Goal: Information Seeking & Learning: Learn about a topic

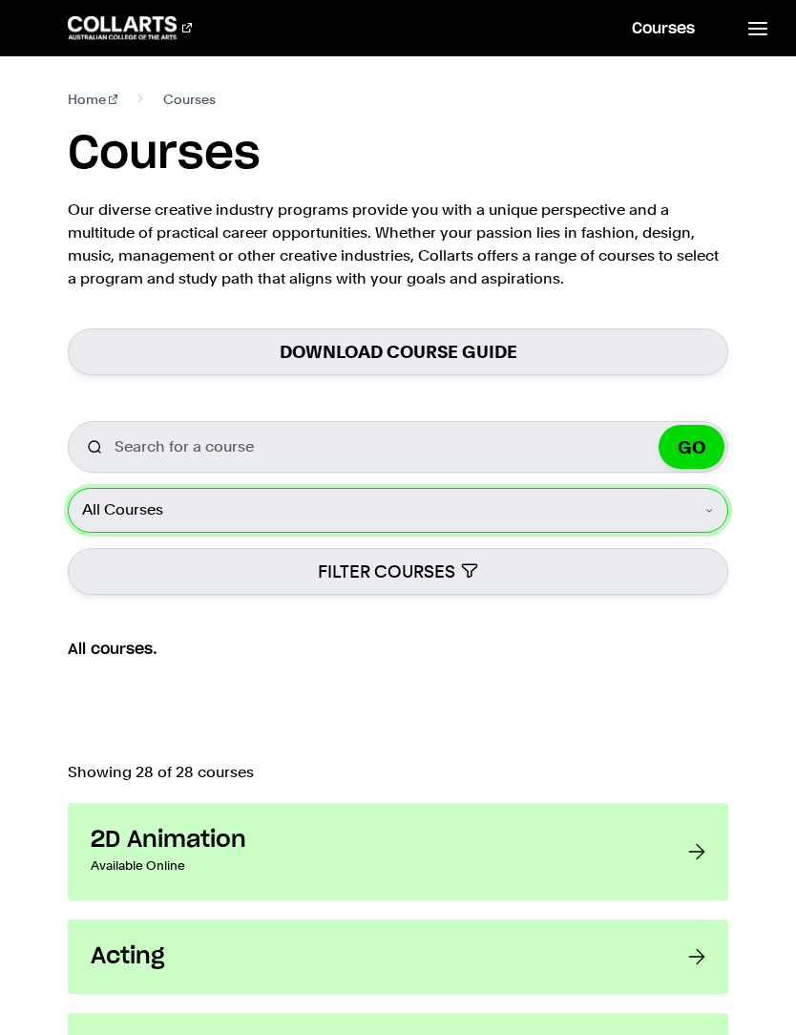
click at [709, 510] on select "All Courses Undergraduate Postgraduate Short Courses Online" at bounding box center [398, 510] width 661 height 44
select select "Undergraduate"
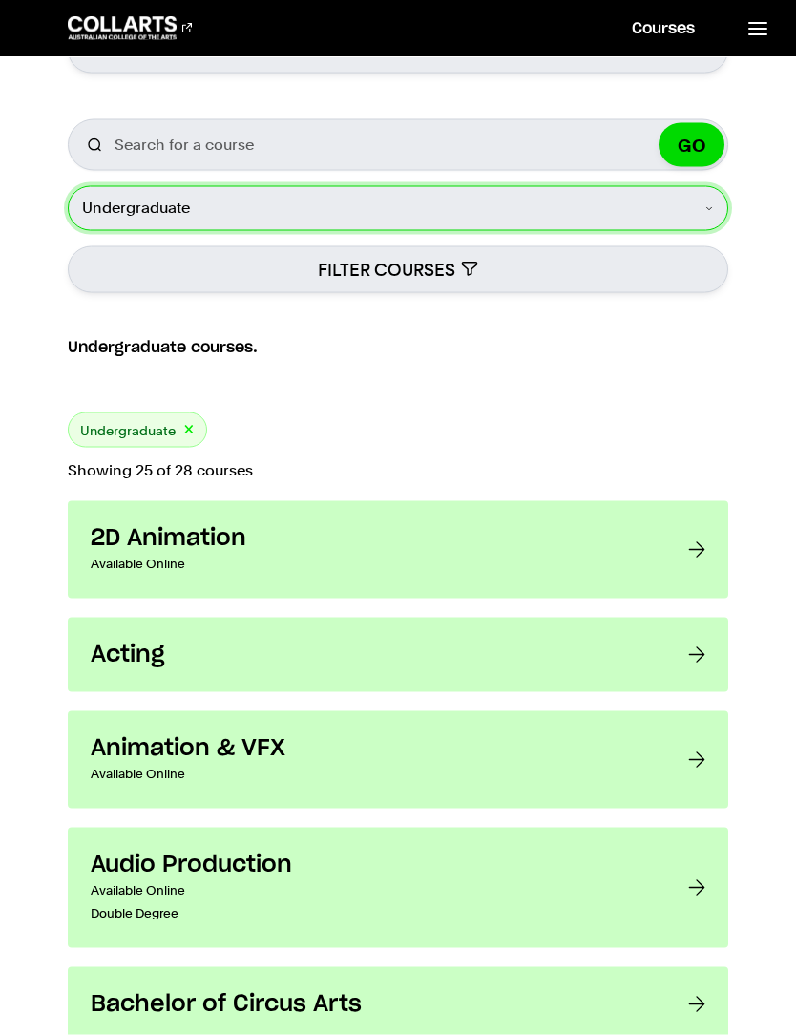
scroll to position [304, 0]
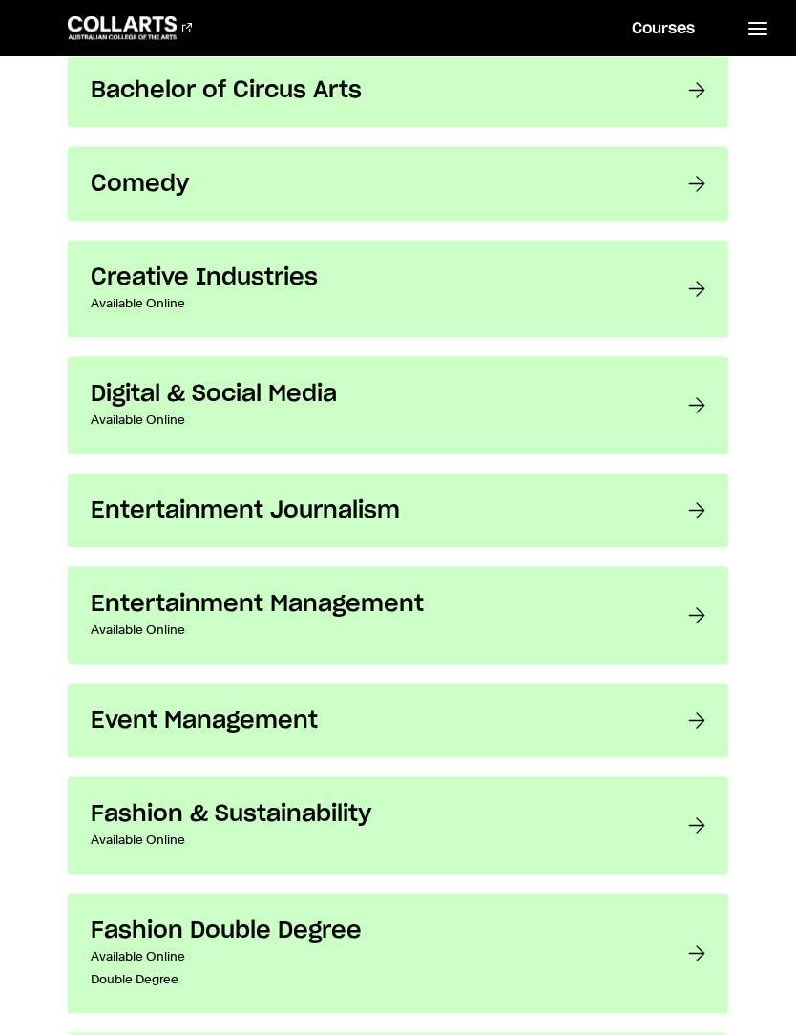
click at [702, 418] on div at bounding box center [697, 406] width 17 height 52
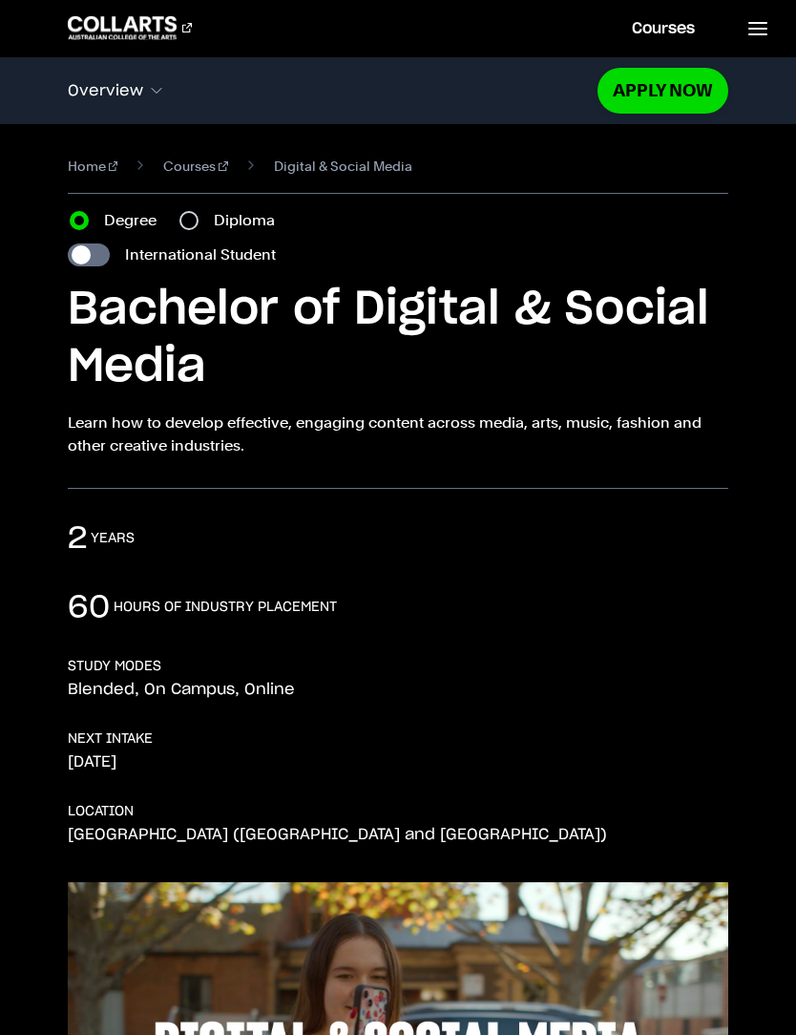
click at [198, 222] on input "Diploma" at bounding box center [189, 220] width 19 height 19
radio input "true"
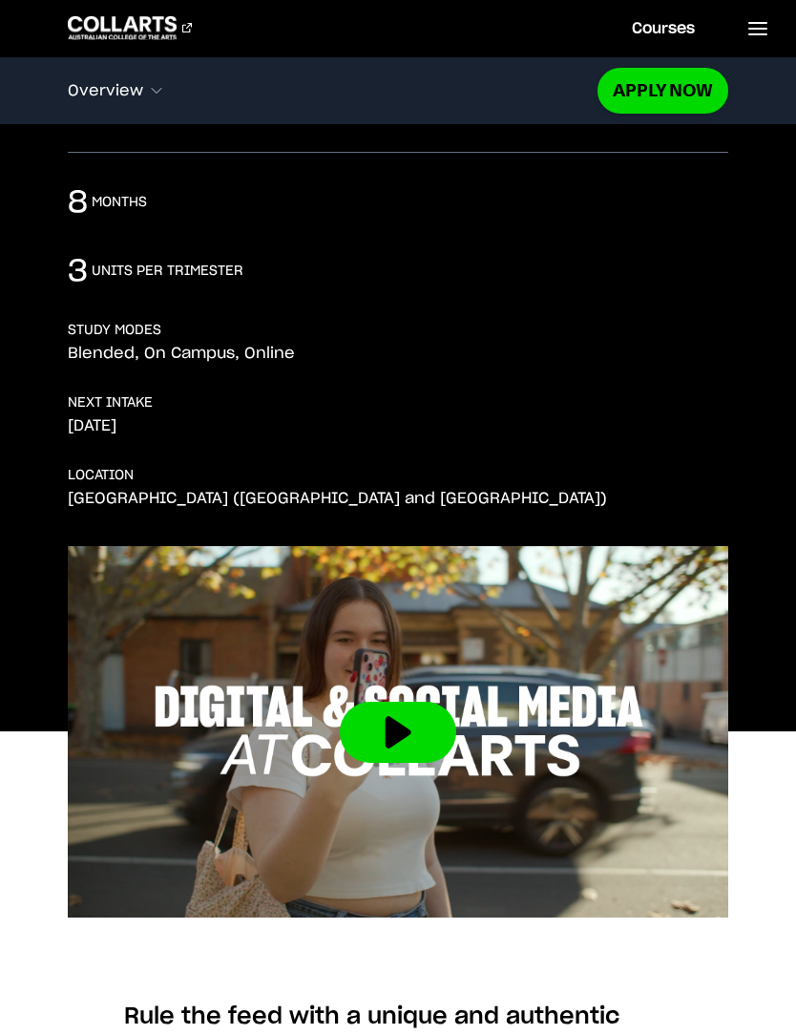
scroll to position [345, 0]
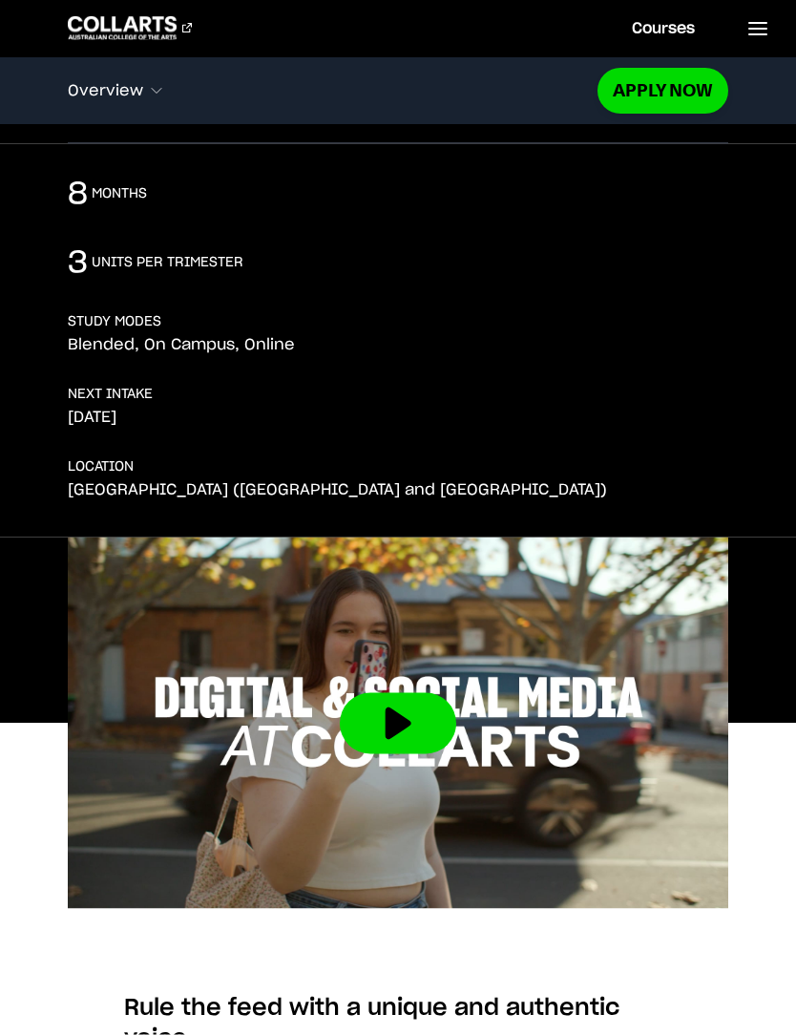
click at [401, 726] on button at bounding box center [398, 723] width 117 height 61
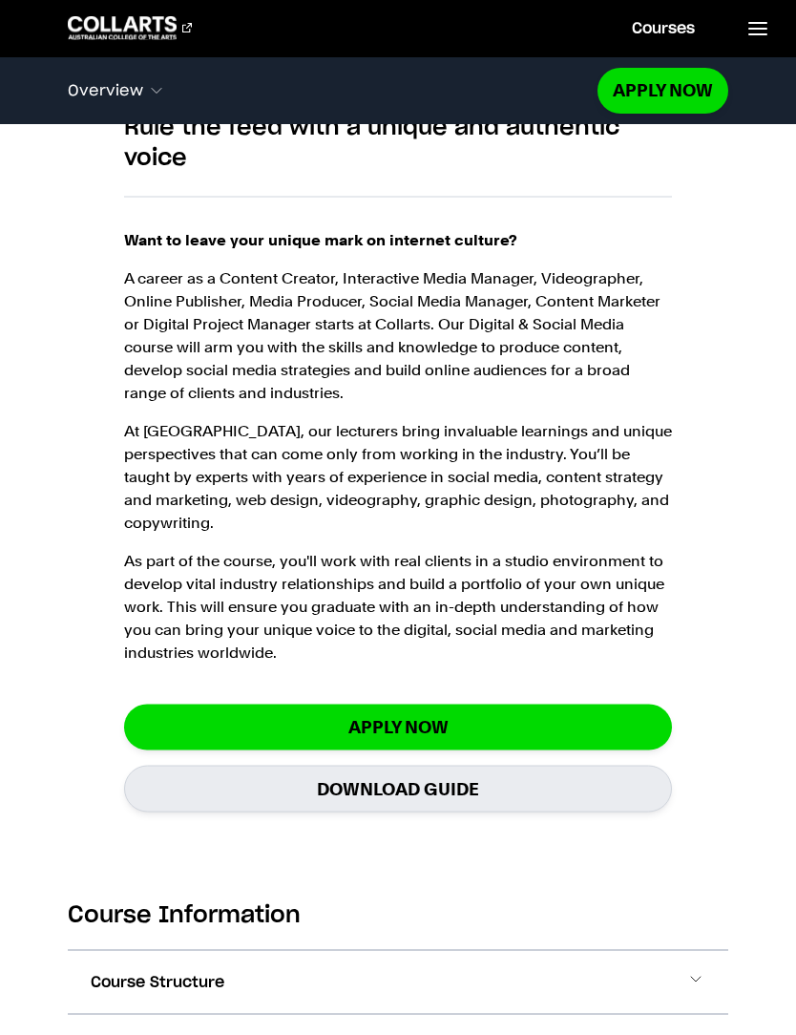
scroll to position [1226, 0]
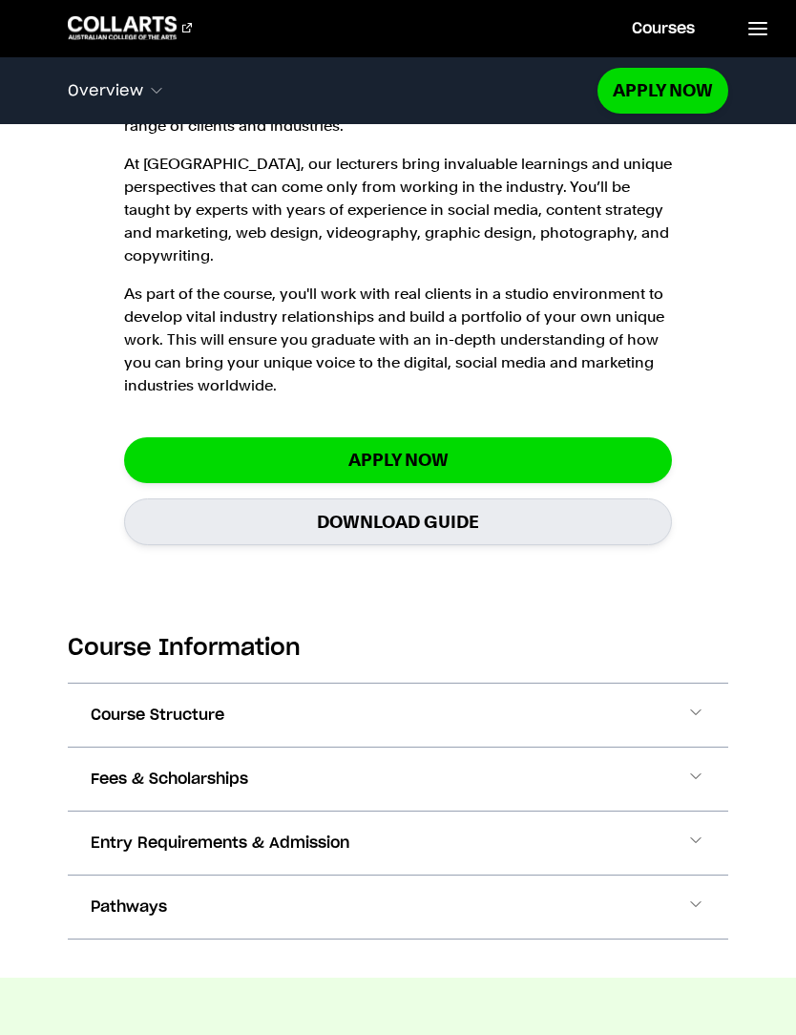
click at [696, 703] on span at bounding box center [696, 715] width 19 height 25
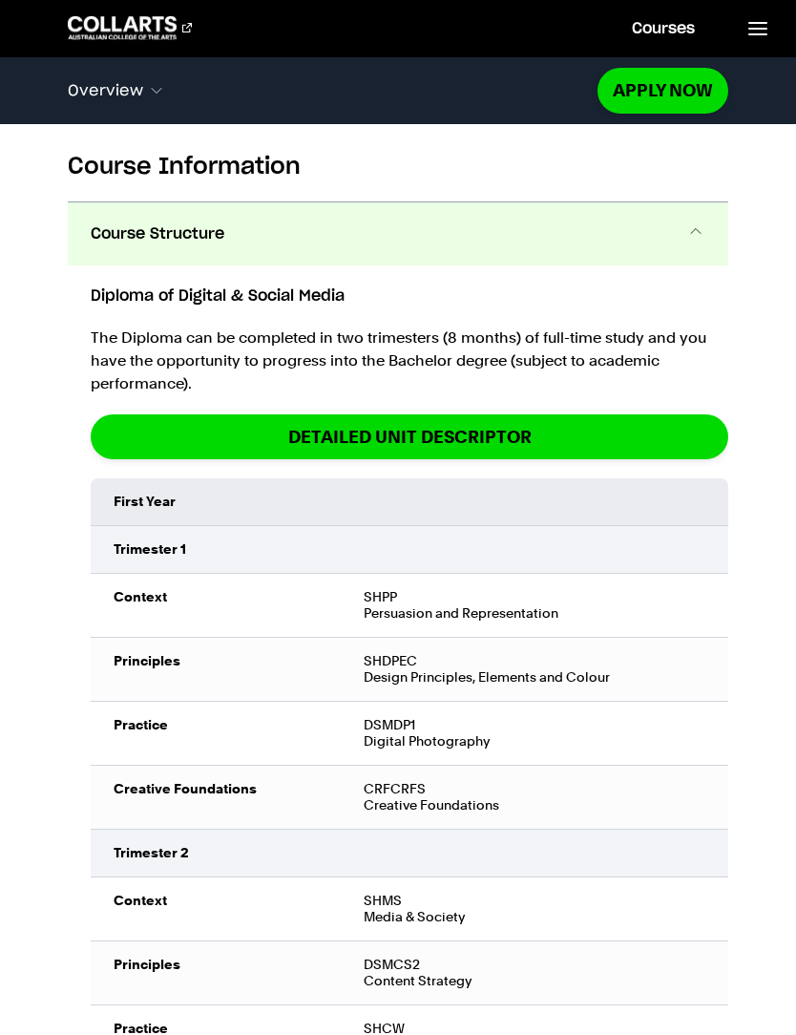
scroll to position [1981, 0]
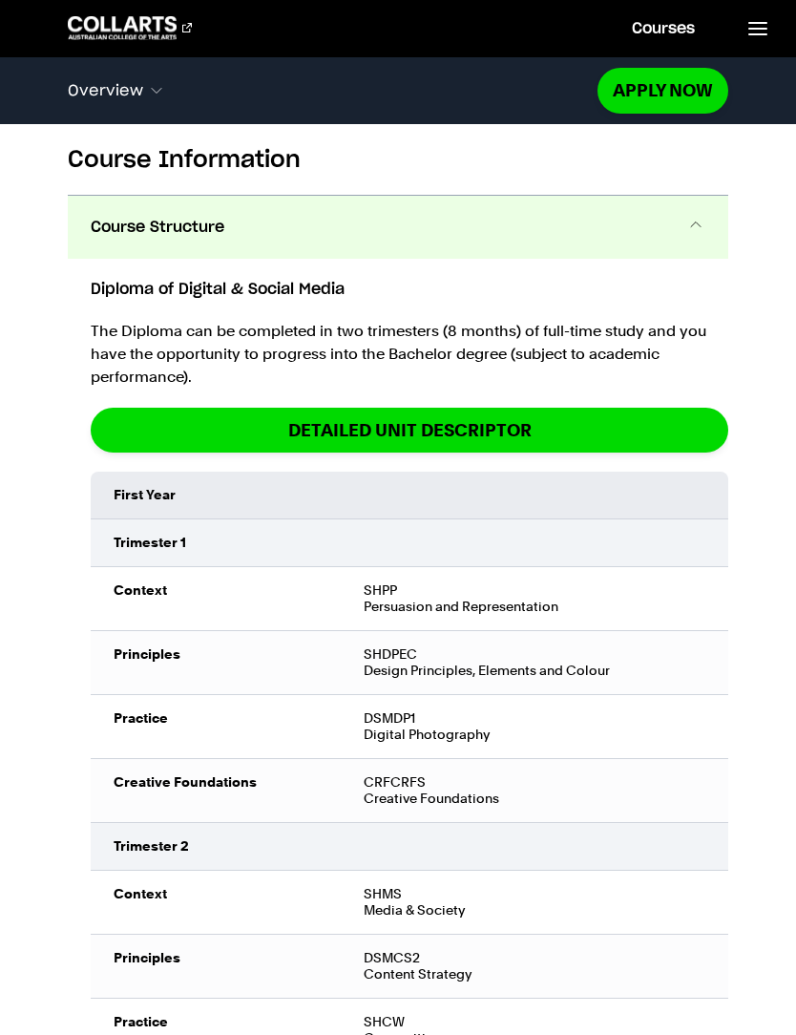
click at [504, 587] on td "SHPP Persuasion and Representation" at bounding box center [535, 599] width 388 height 64
click at [408, 588] on td "SHPP Persuasion and Representation" at bounding box center [535, 599] width 388 height 64
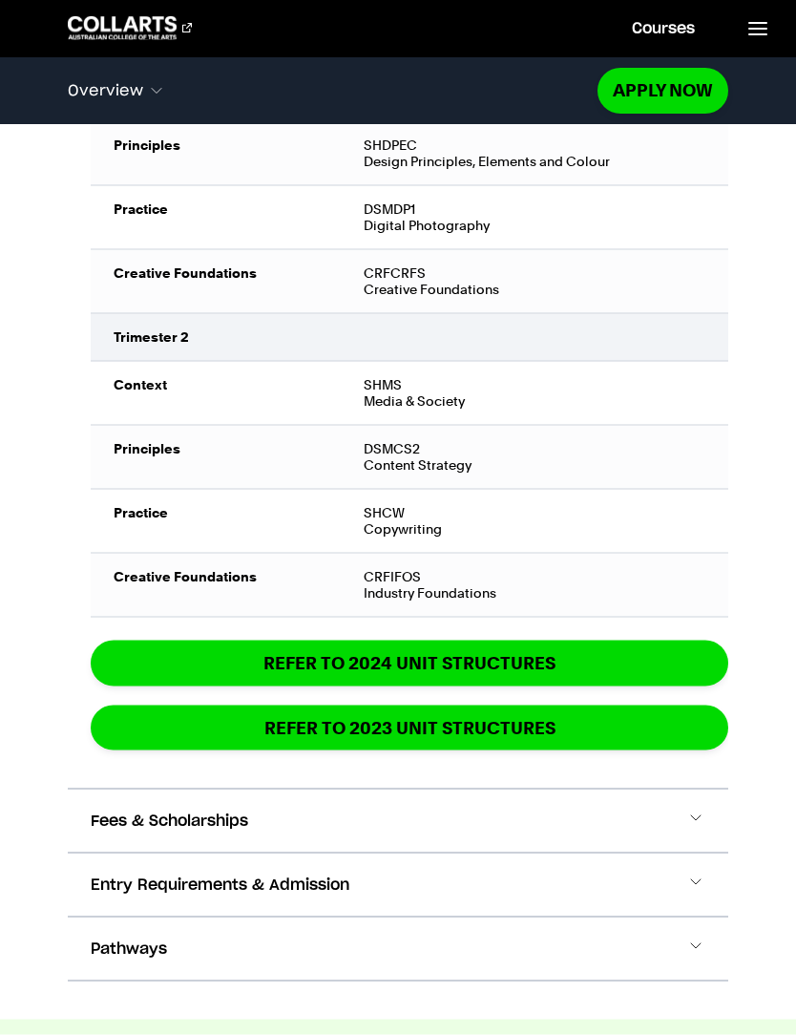
scroll to position [2493, 0]
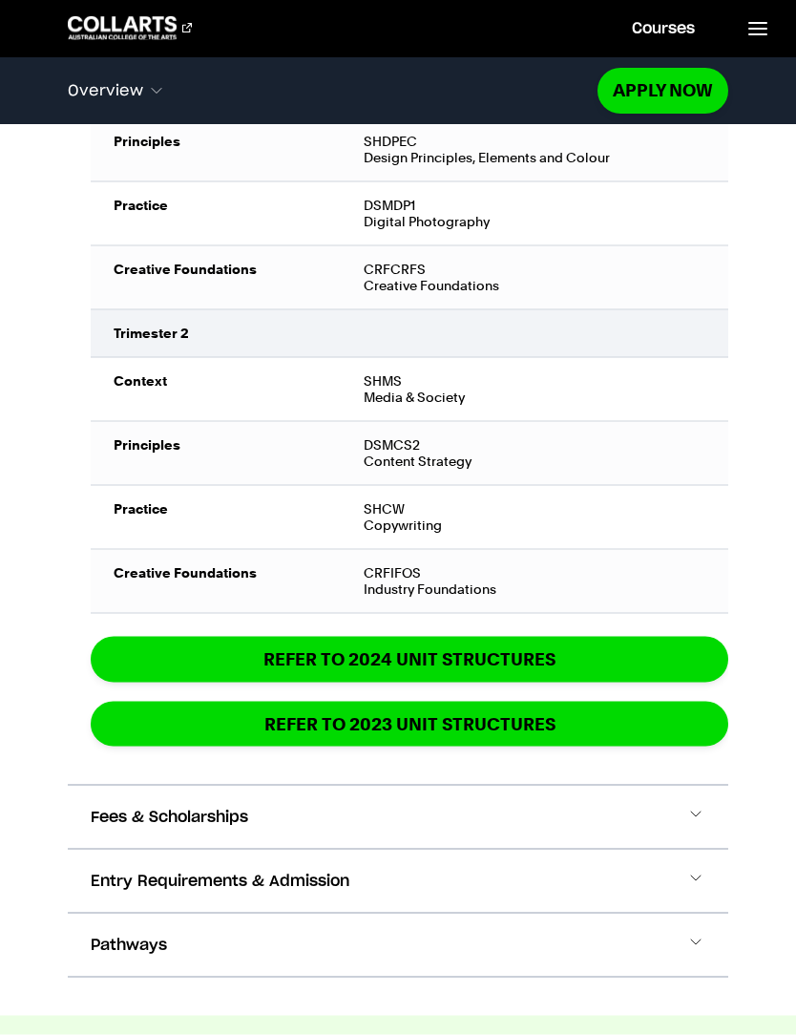
click at [501, 565] on td "CRFIFOS Industry Foundations" at bounding box center [535, 582] width 388 height 64
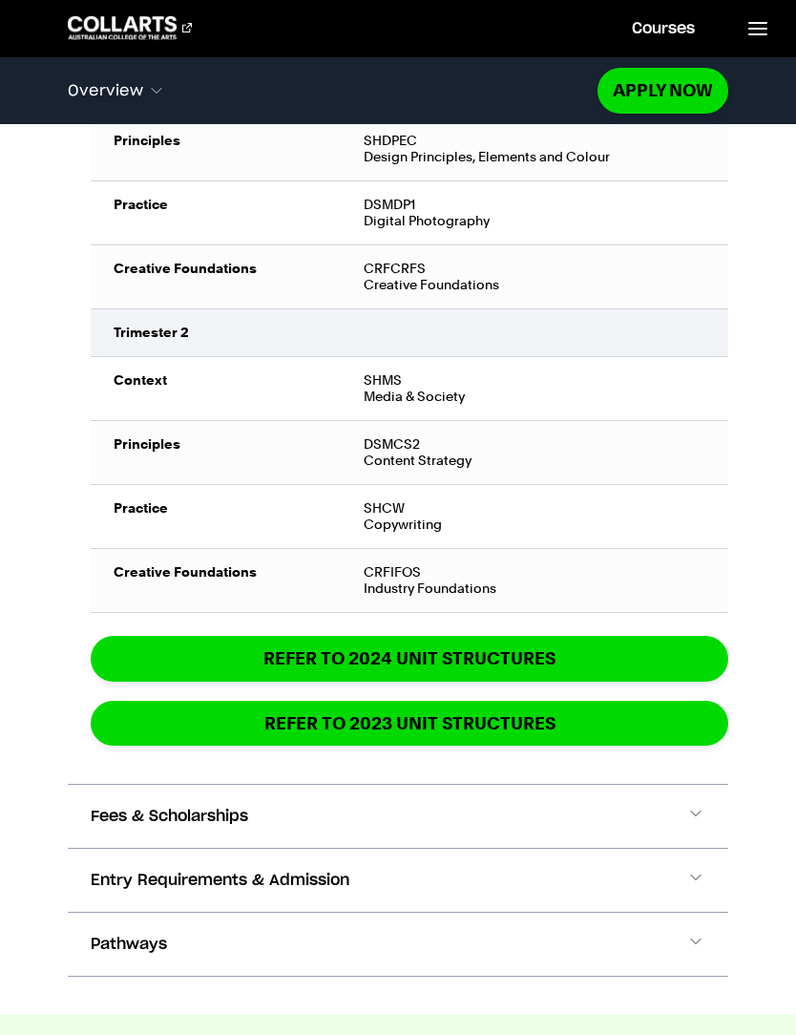
click at [504, 645] on link "REFER TO 2024 unit structures" at bounding box center [410, 658] width 638 height 45
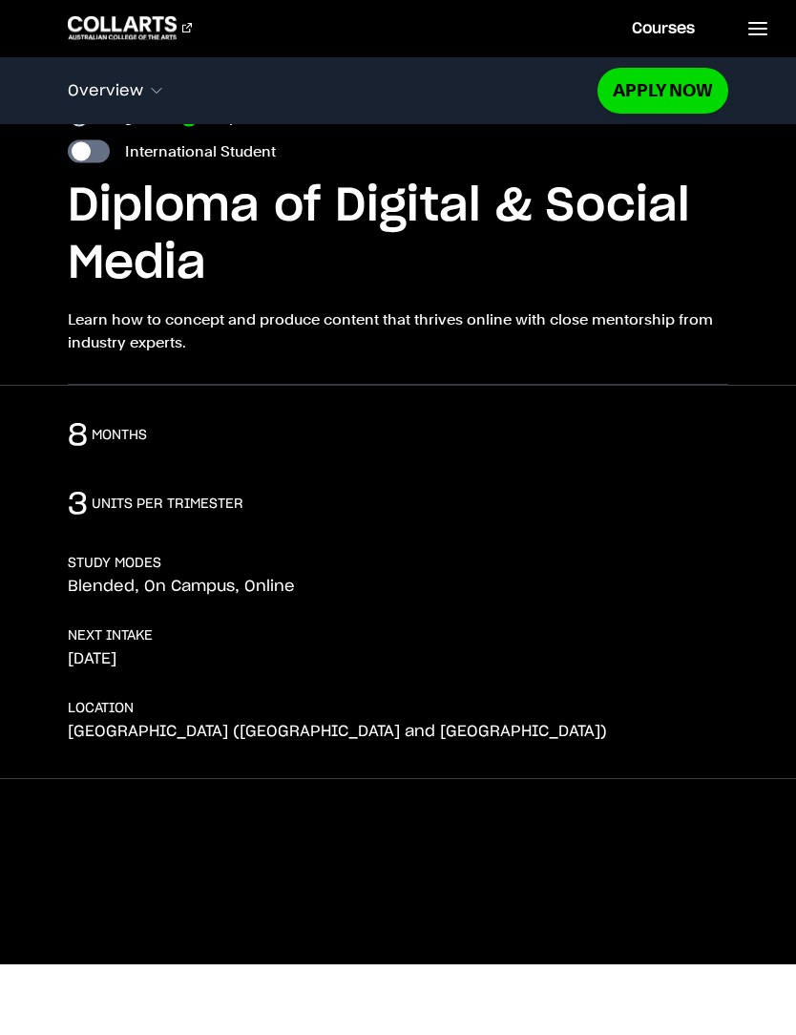
scroll to position [105, 0]
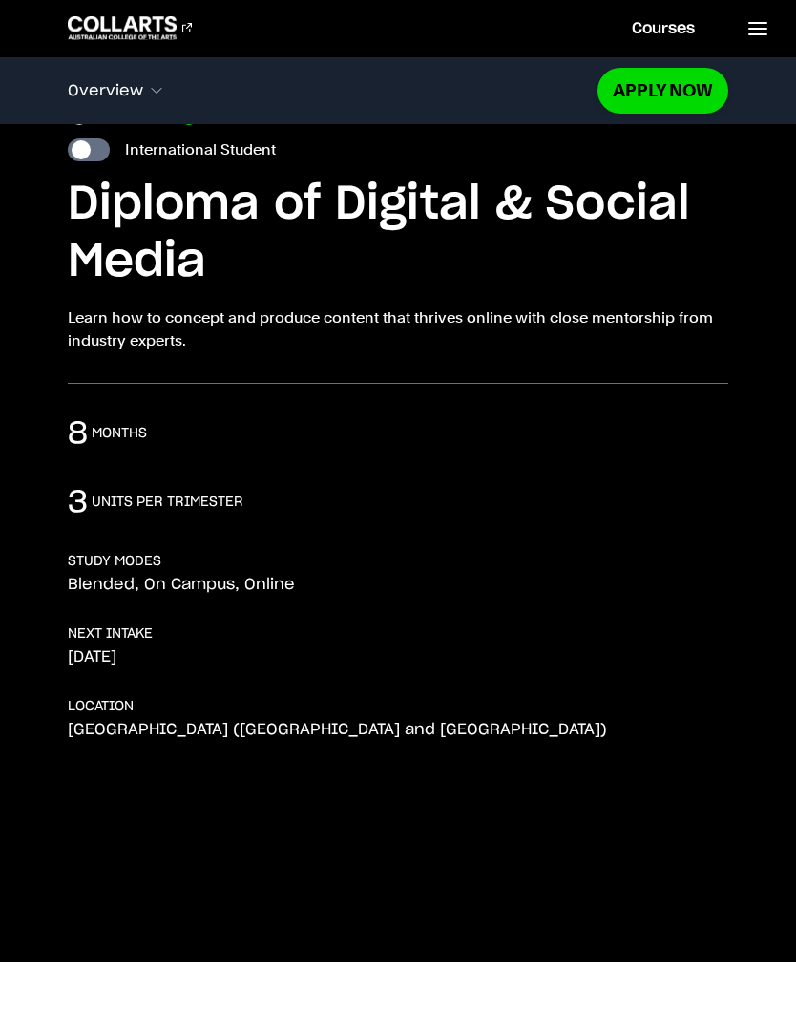
click at [245, 730] on p "[GEOGRAPHIC_DATA] ([GEOGRAPHIC_DATA] and [GEOGRAPHIC_DATA])" at bounding box center [338, 729] width 540 height 19
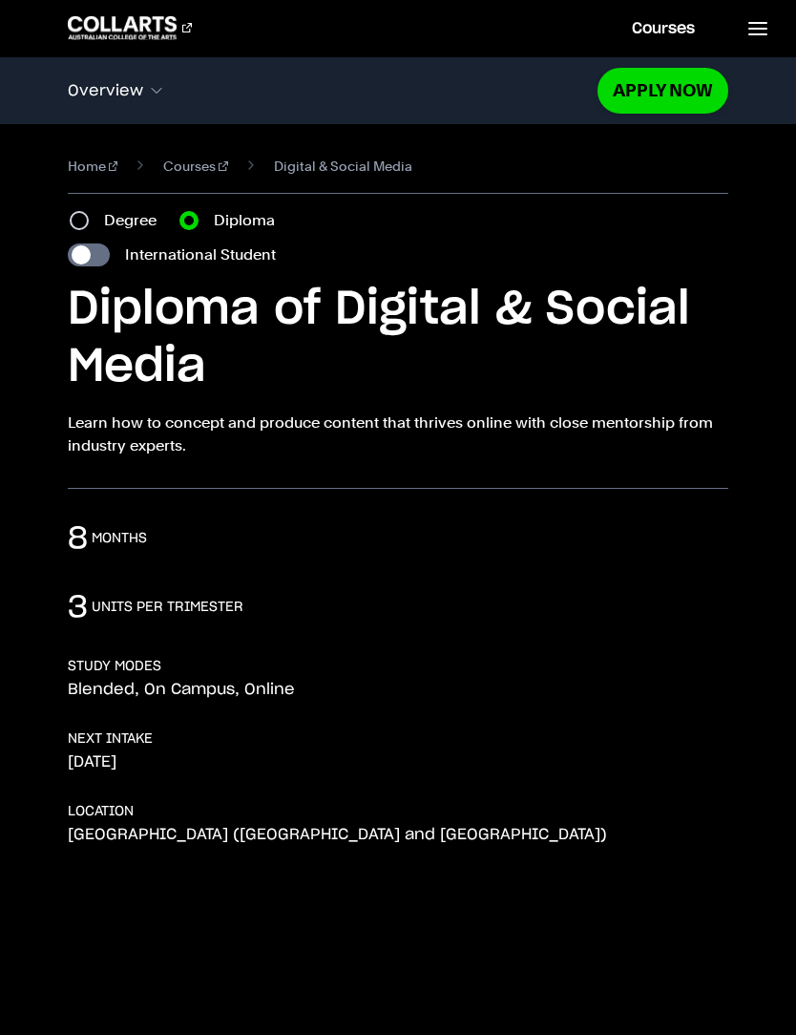
scroll to position [21, 0]
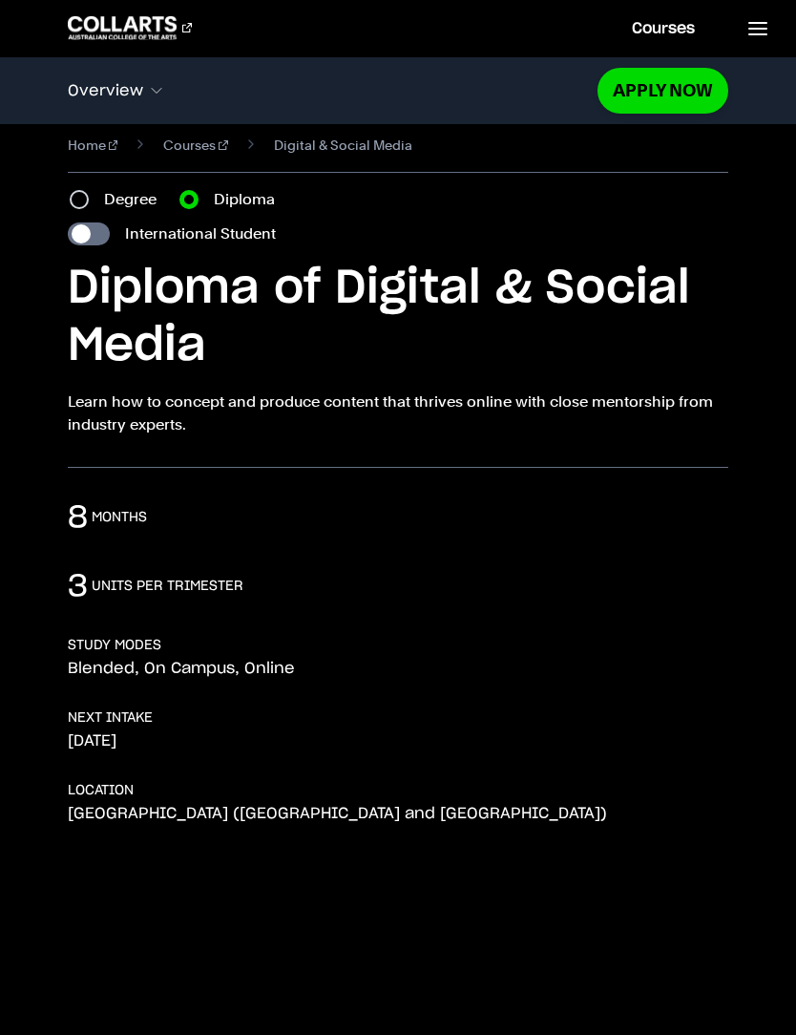
click at [185, 664] on p "Blended, On Campus, Online" at bounding box center [181, 668] width 227 height 19
click at [213, 672] on p "Blended, On Campus, Online" at bounding box center [181, 668] width 227 height 19
click at [180, 672] on p "Blended, On Campus, Online" at bounding box center [181, 668] width 227 height 19
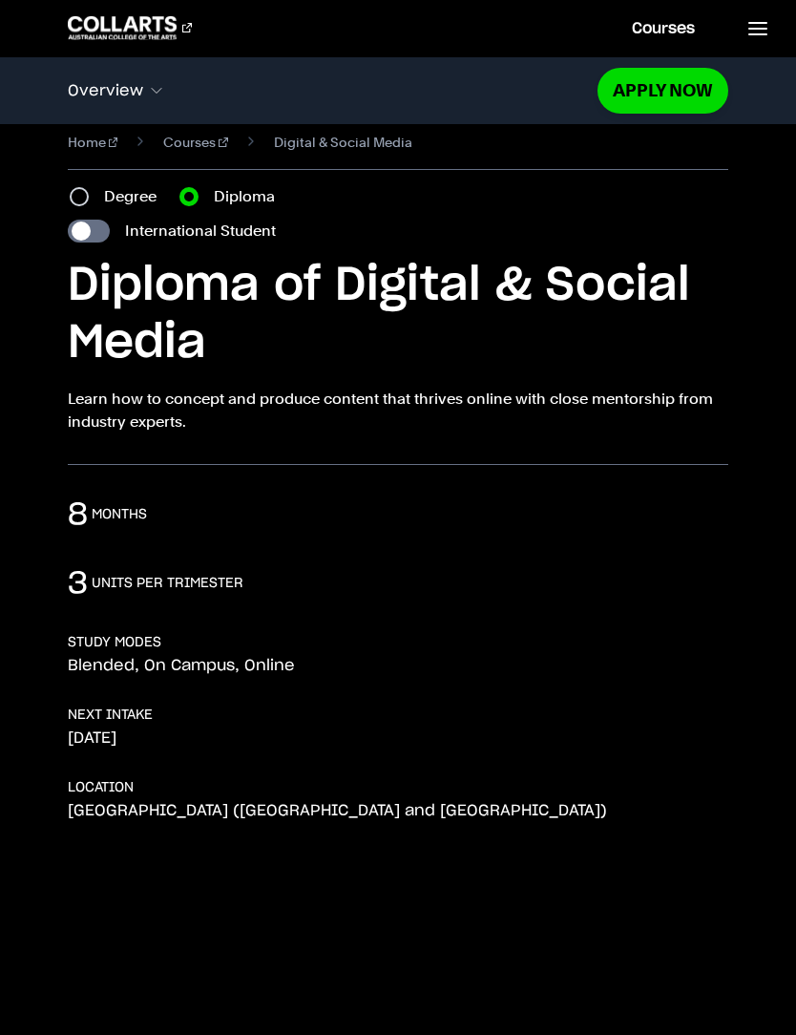
scroll to position [0, 0]
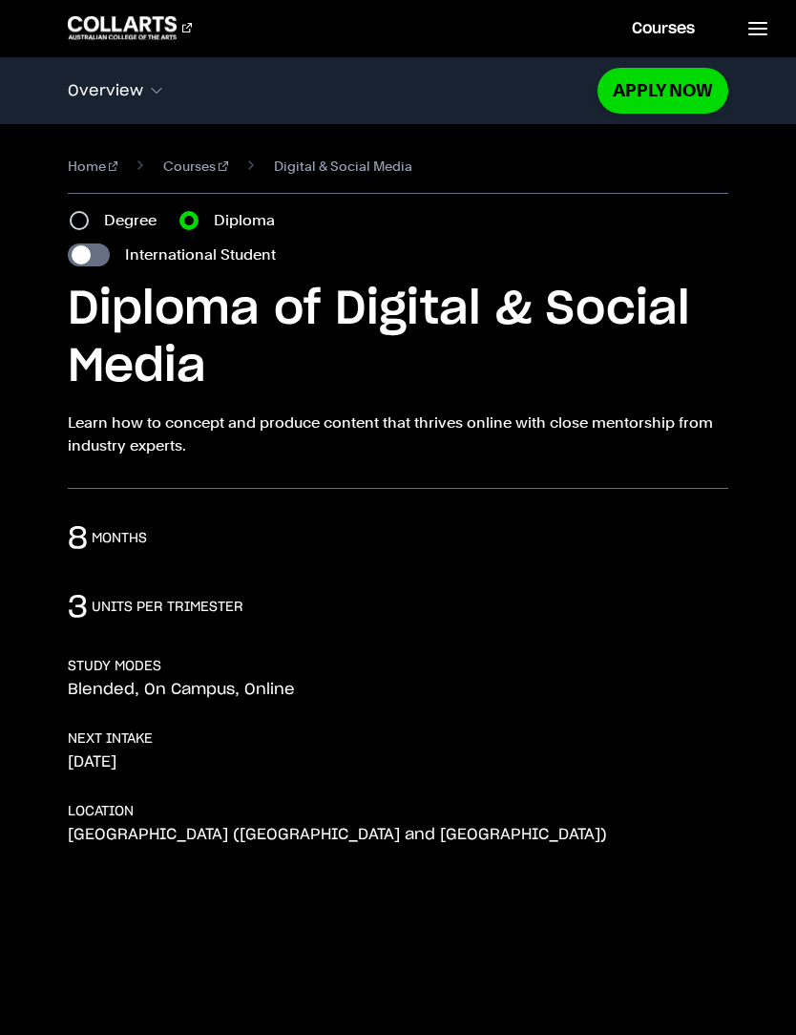
click at [776, 27] on link at bounding box center [757, 28] width 78 height 56
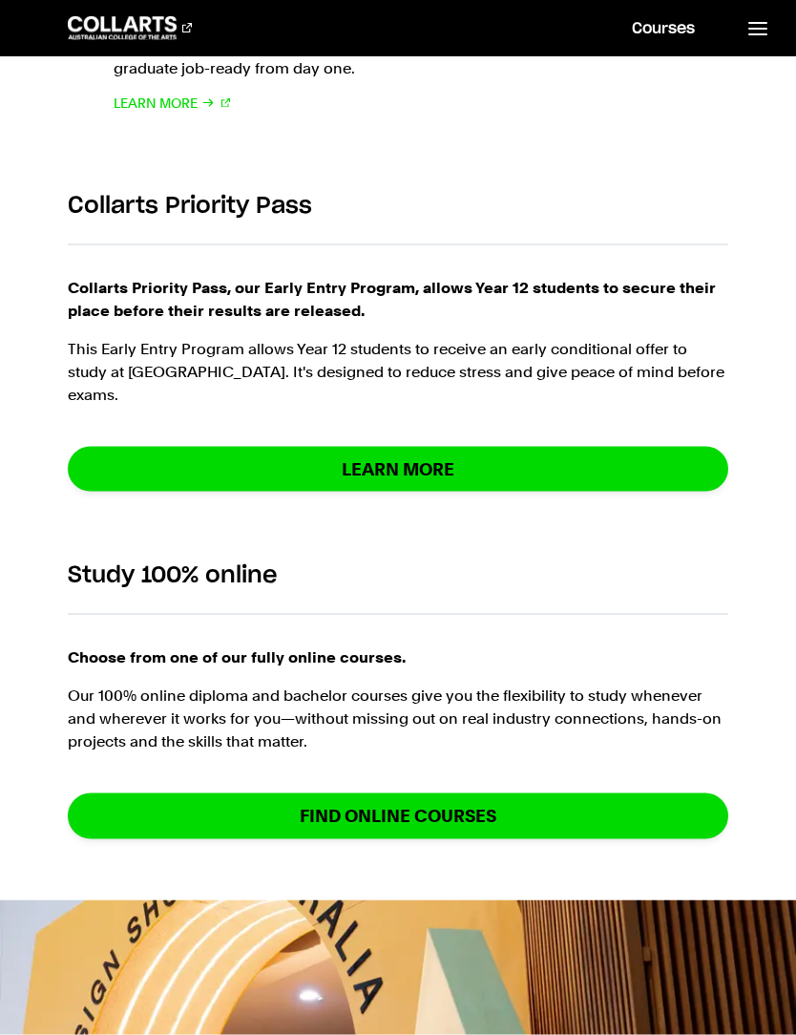
scroll to position [1487, 0]
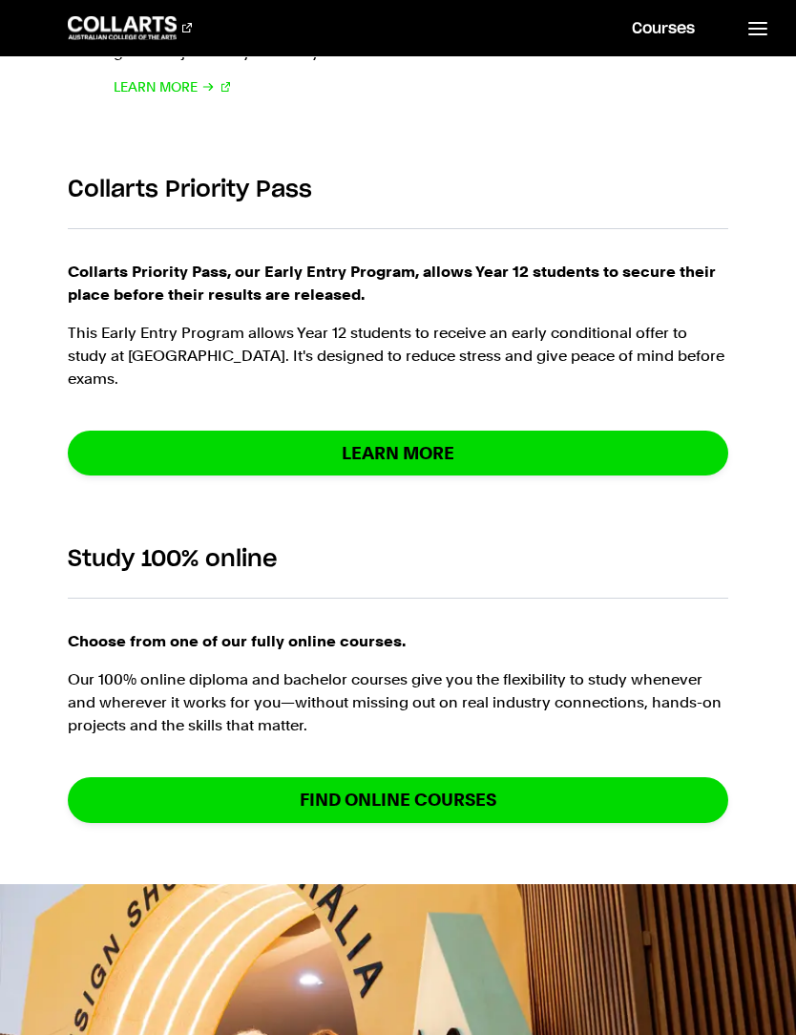
click at [658, 537] on div "Study 100% online" at bounding box center [398, 563] width 661 height 53
click at [608, 453] on link "Learn More" at bounding box center [398, 453] width 661 height 45
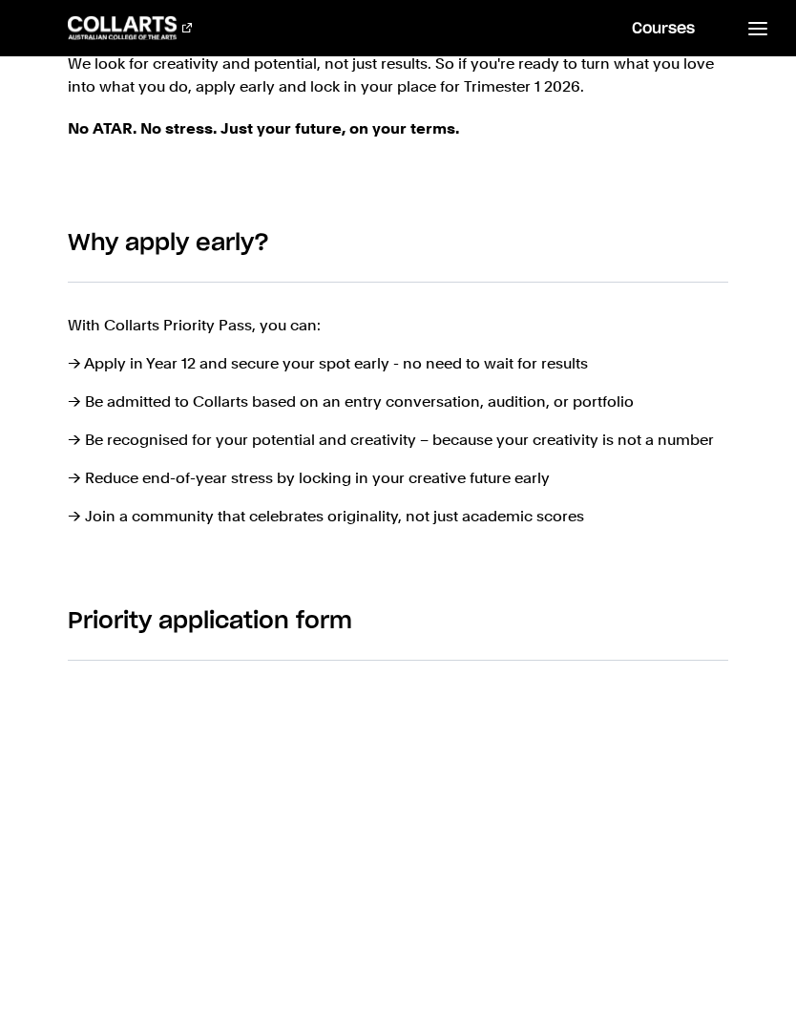
scroll to position [673, 0]
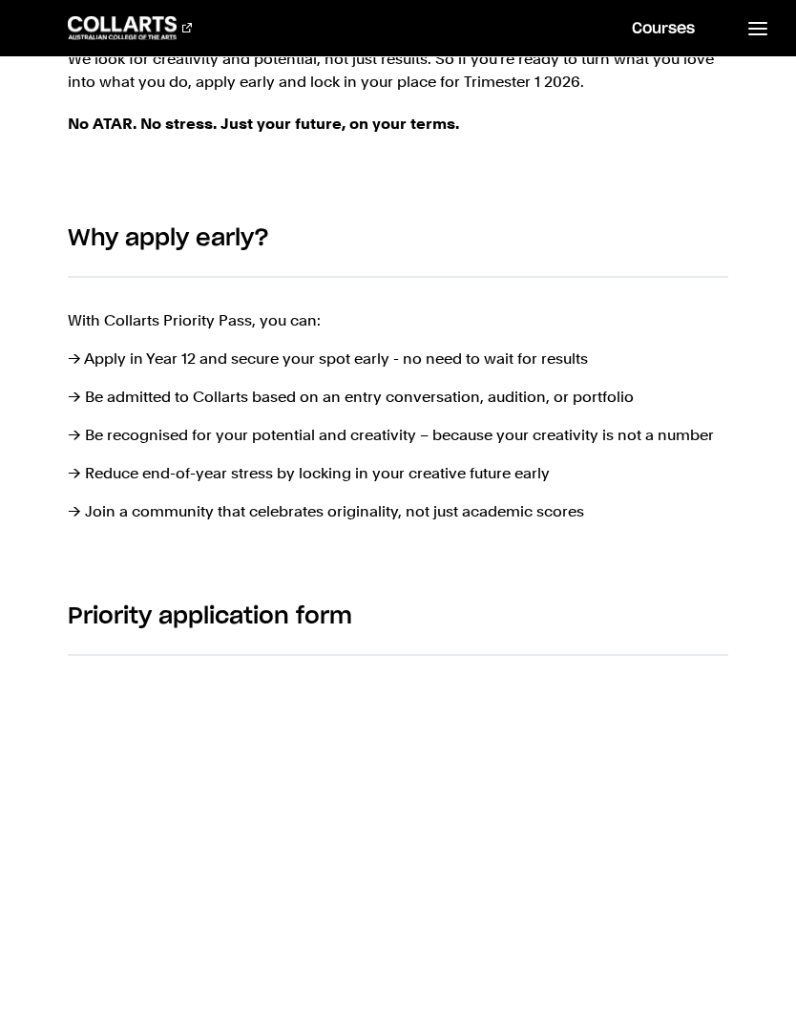
click at [745, 462] on div "Why apply early? With Collarts Priority Pass, you can: → Apply in Year 12 and s…" at bounding box center [398, 374] width 796 height 378
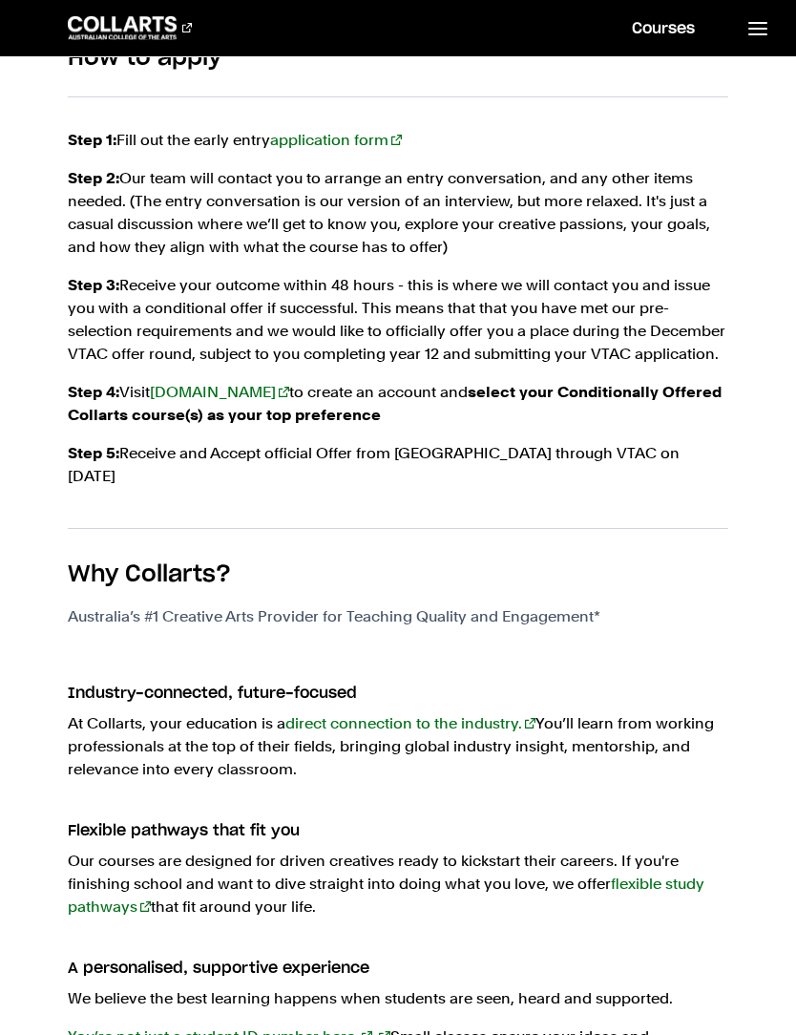
scroll to position [2194, 0]
click at [751, 687] on div "Why Collarts? Australia’s #1 Creative Arts Provider for Teaching Quality and En…" at bounding box center [398, 942] width 796 height 826
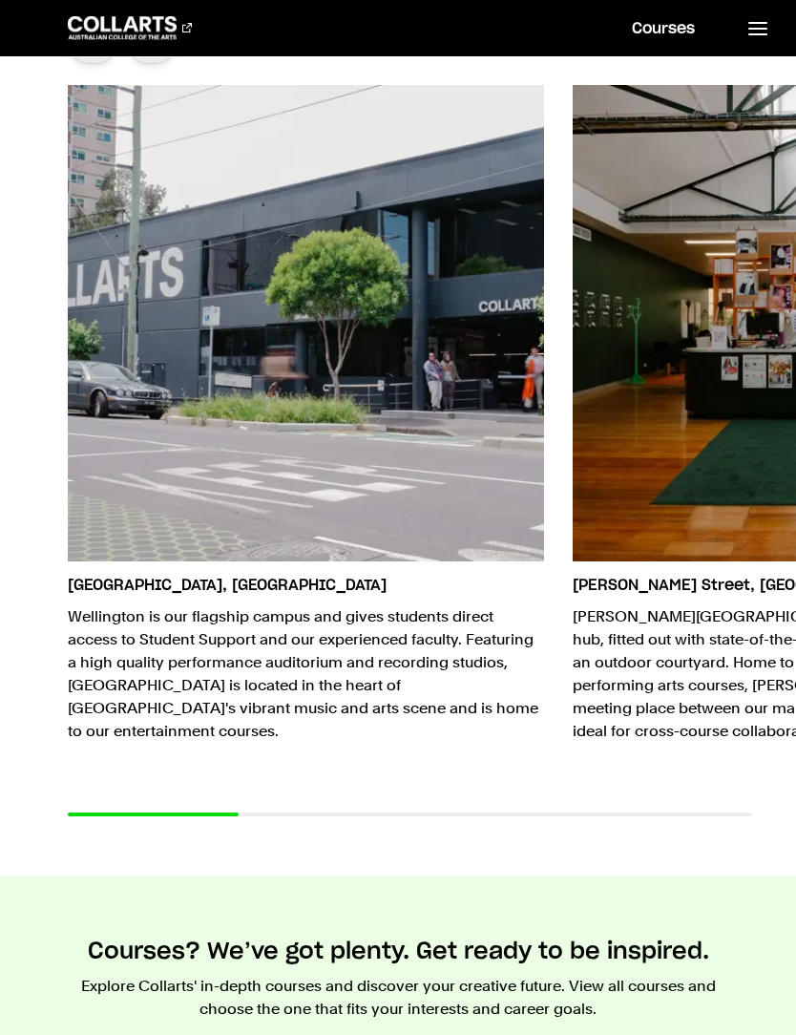
scroll to position [3648, 0]
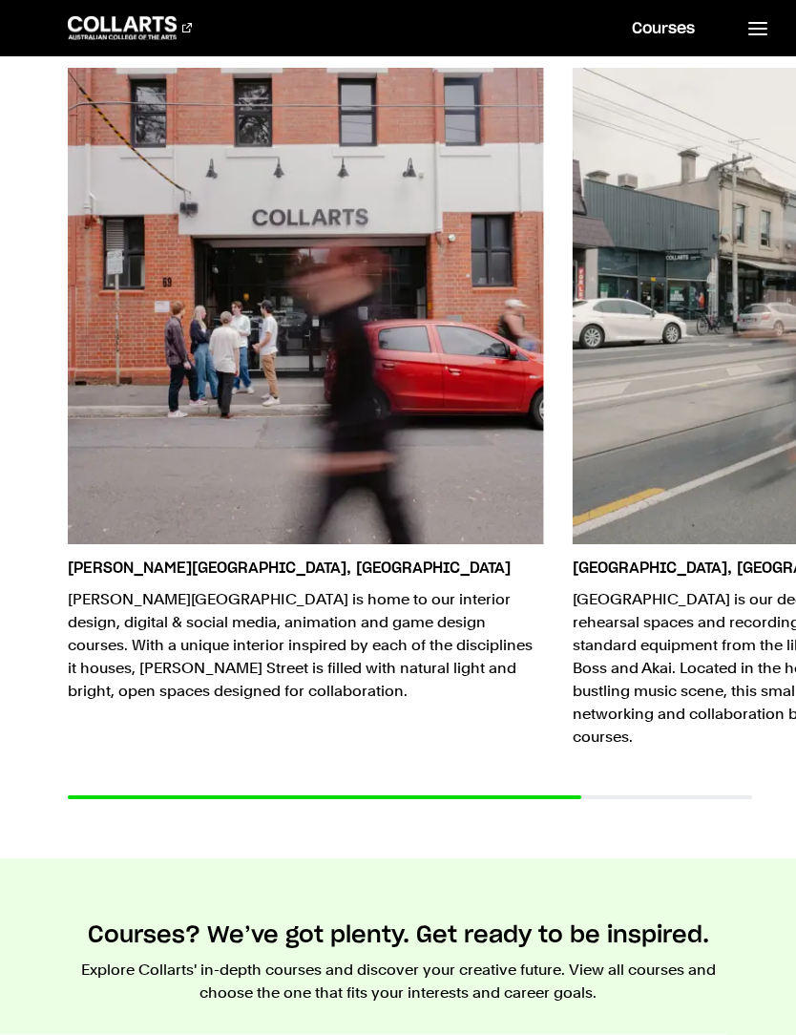
scroll to position [3636, 0]
click at [489, 653] on p "Cromwell Street is home to our interior design, digital & social media, animati…" at bounding box center [306, 645] width 477 height 115
click at [495, 659] on div "Cromwell Street, Collingwood Cromwell Street is home to our interior design, di…" at bounding box center [306, 392] width 477 height 648
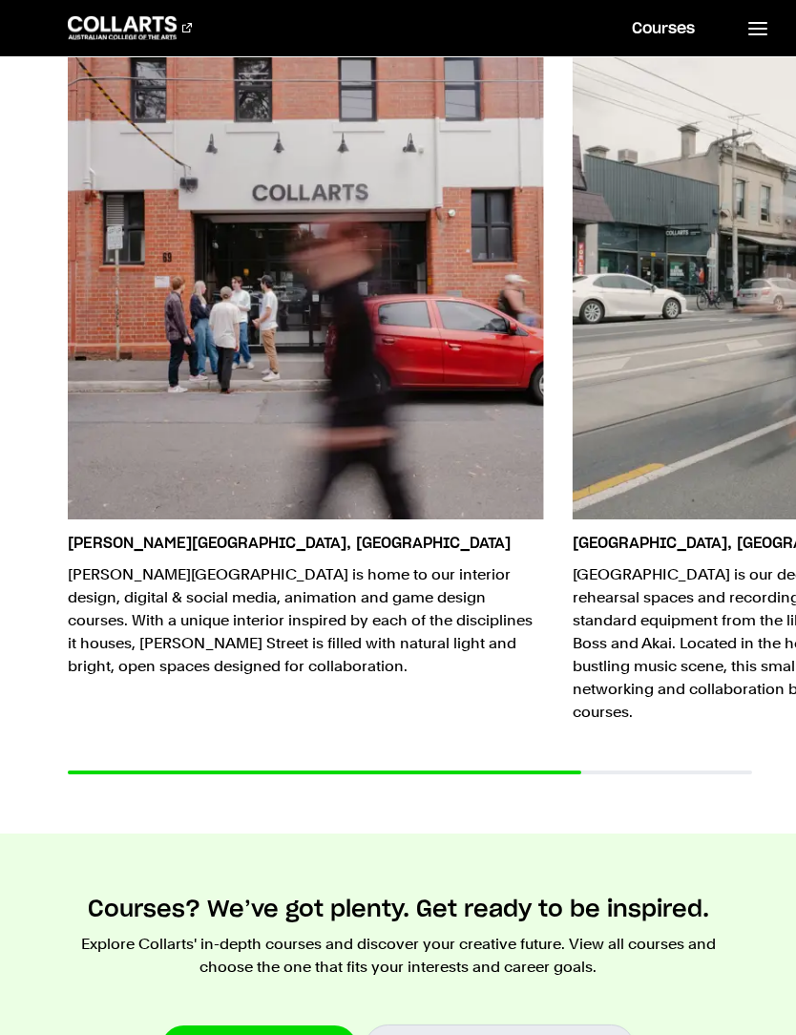
scroll to position [3659, 0]
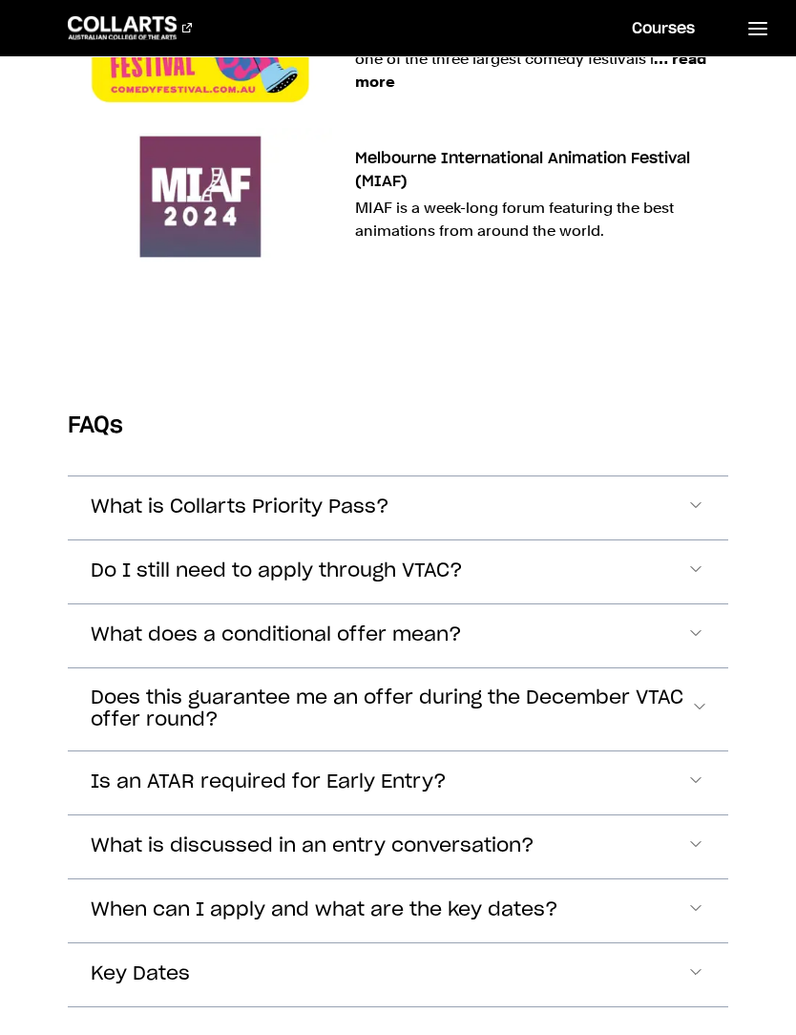
click at [699, 496] on span "Accordion Section" at bounding box center [696, 508] width 19 height 25
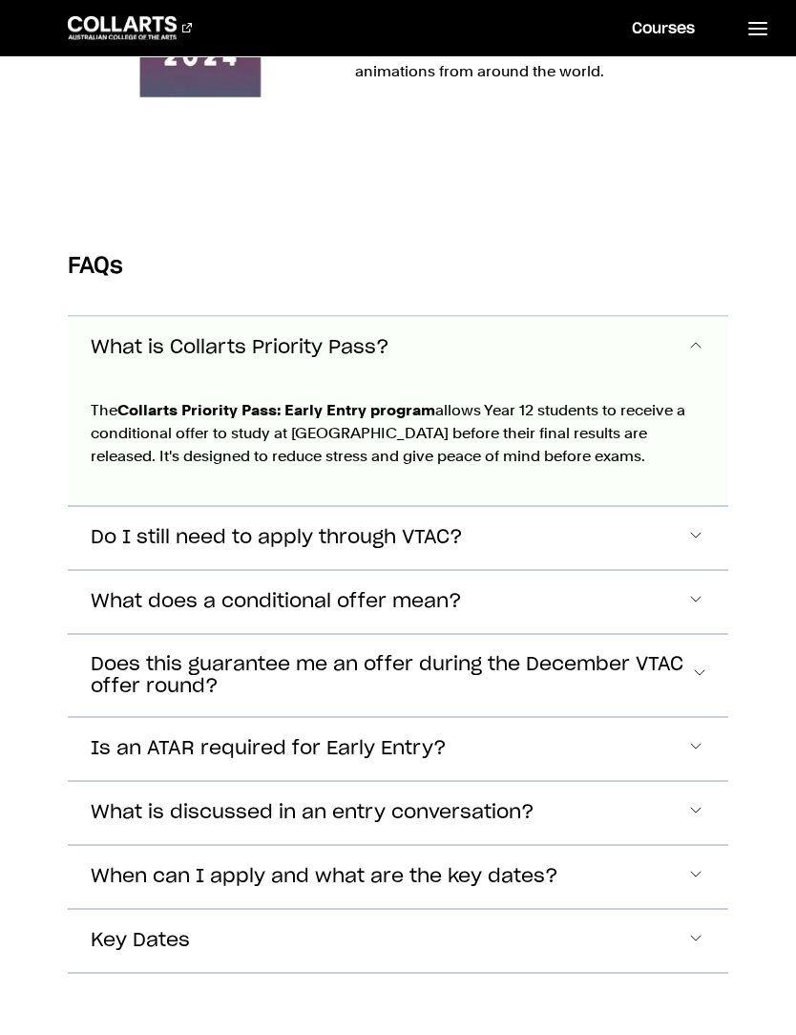
scroll to position [5851, 0]
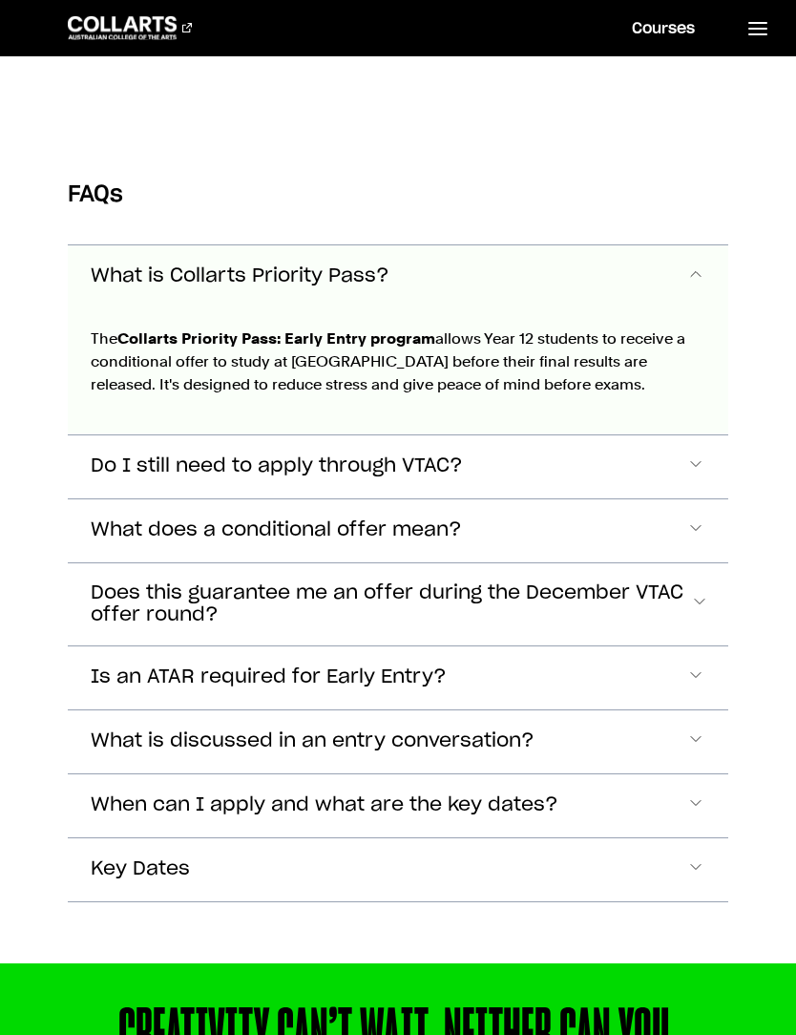
click at [700, 435] on button "Do I still need to apply through VTAC?" at bounding box center [398, 466] width 661 height 63
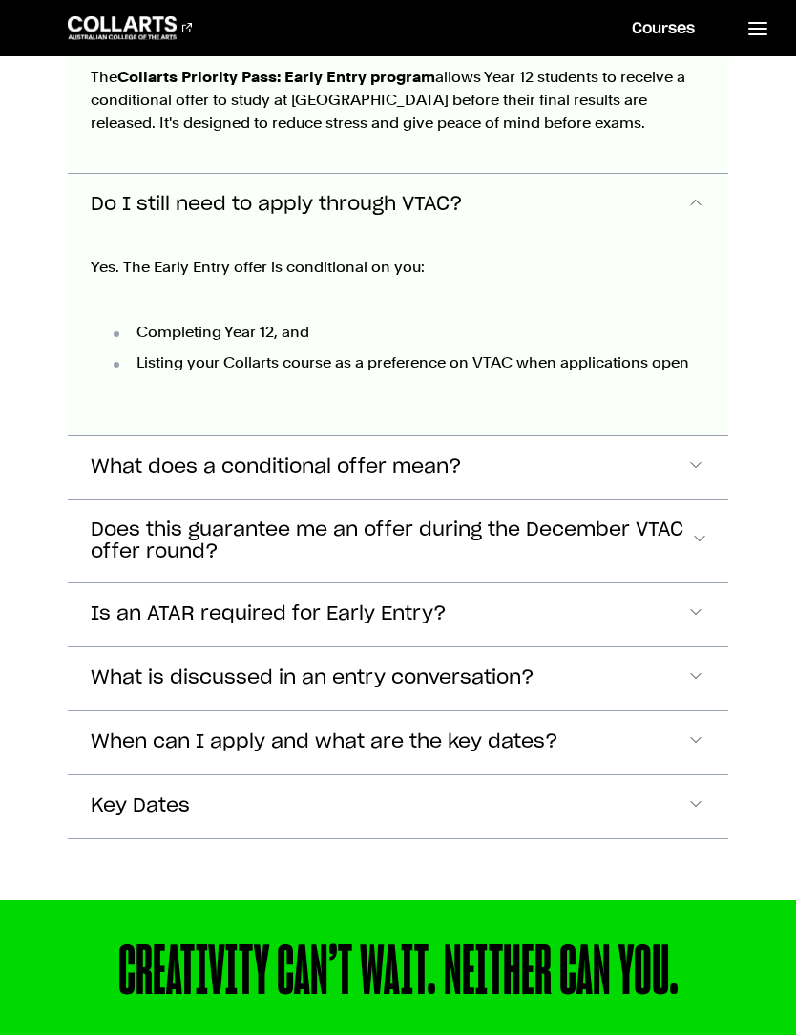
scroll to position [6111, 0]
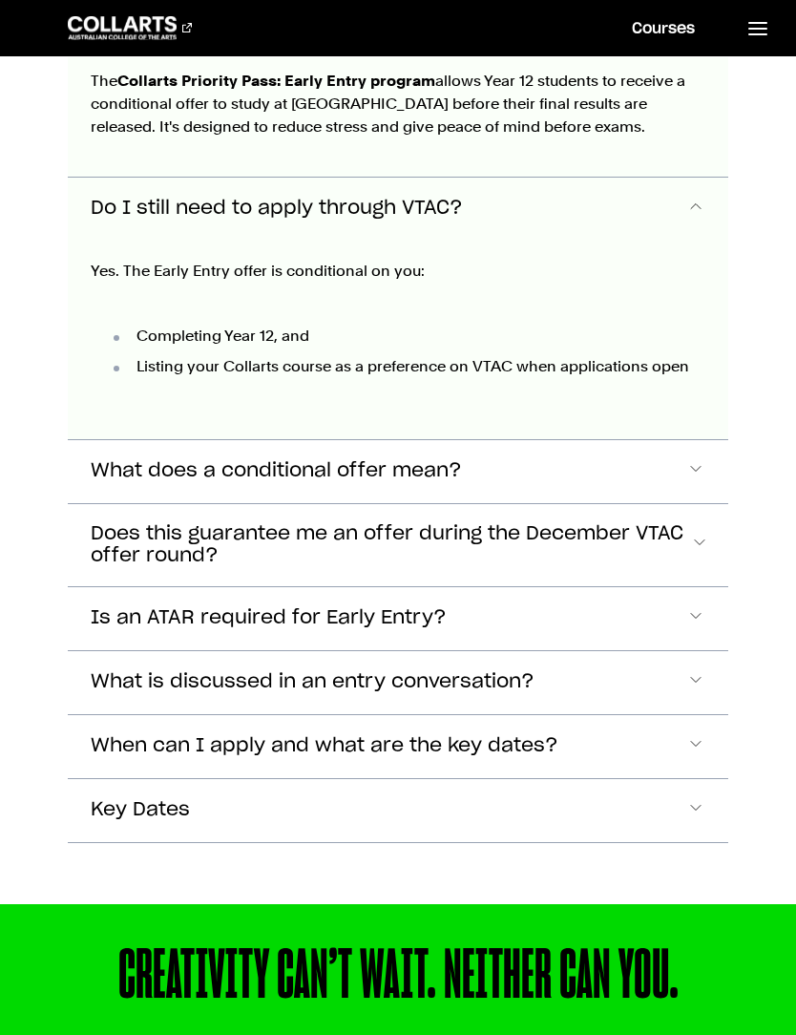
click at [691, 533] on span "Accordion Section" at bounding box center [698, 545] width 16 height 25
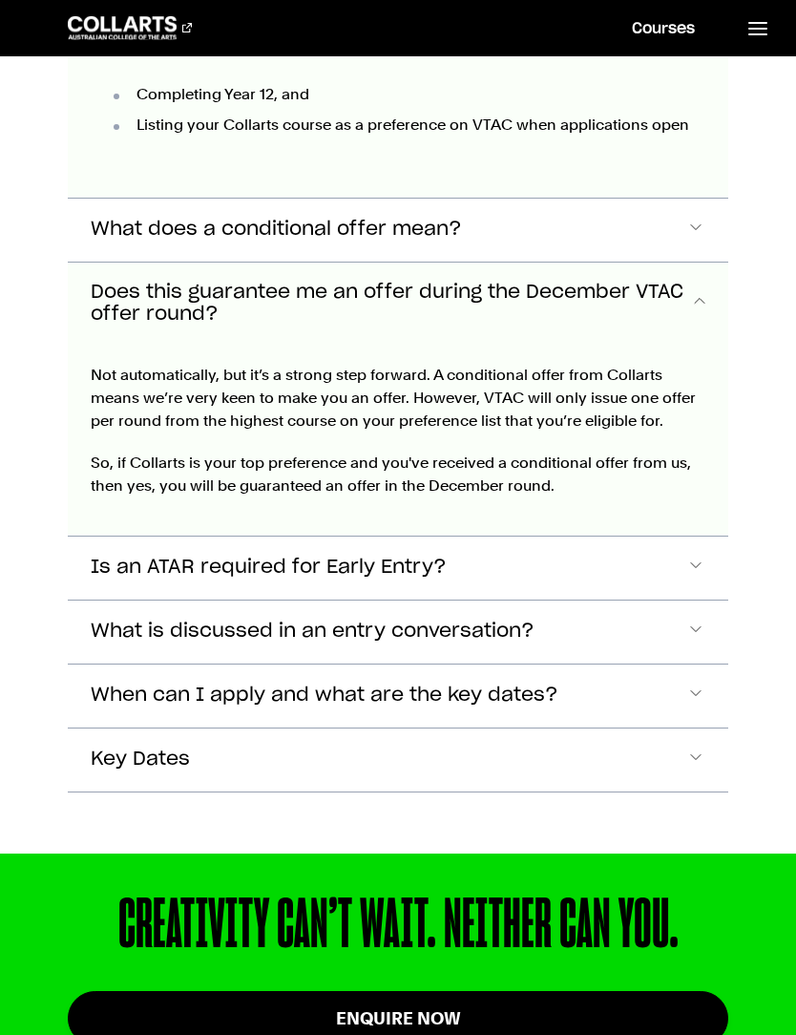
scroll to position [6368, 0]
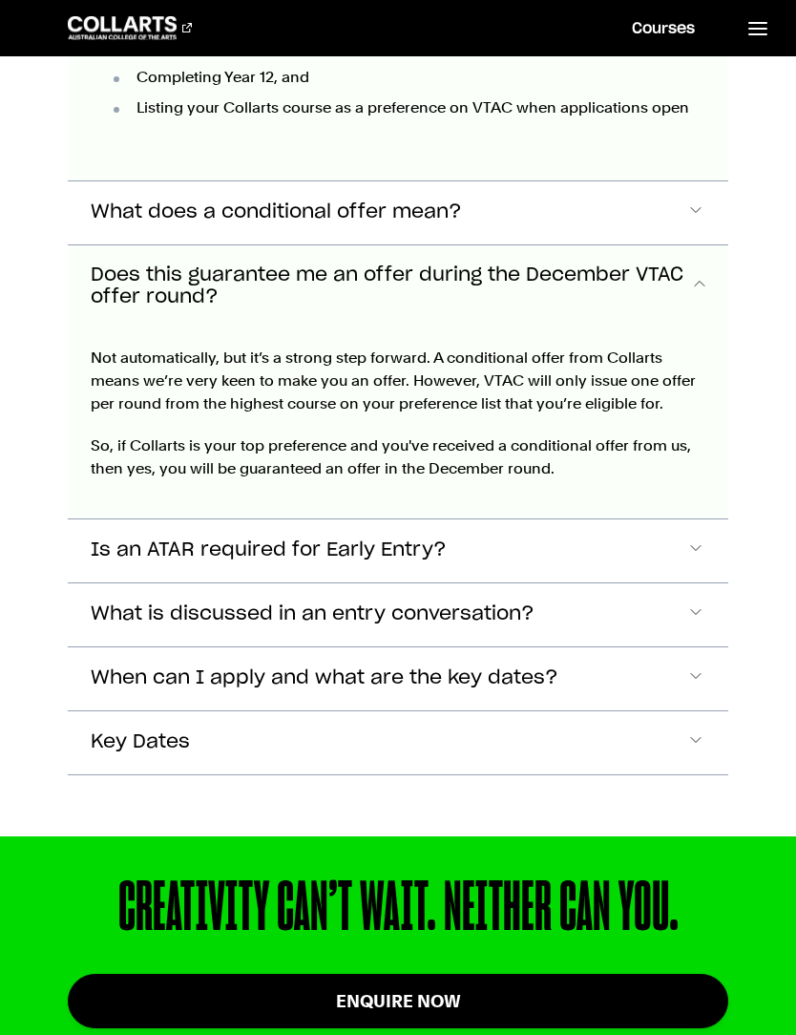
click at [785, 383] on div "FAQs What is Collarts Priority Pass? The Collarts Priority Pass: Early Entry pr…" at bounding box center [398, 231] width 796 height 1212
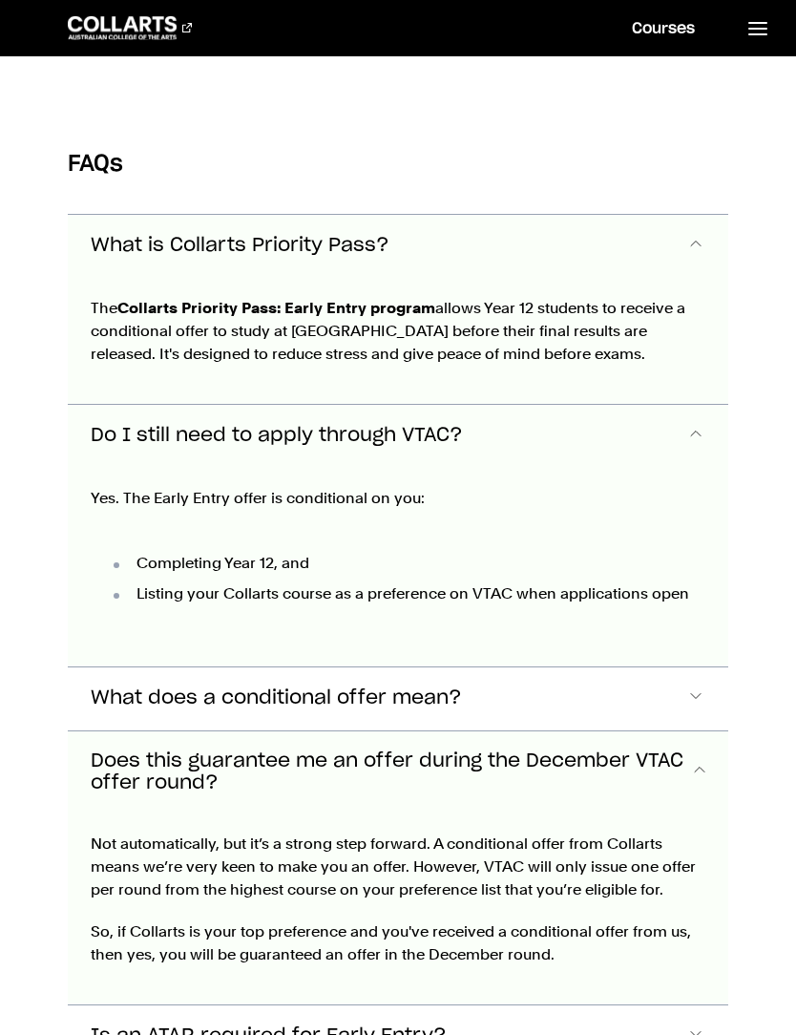
scroll to position [5879, 0]
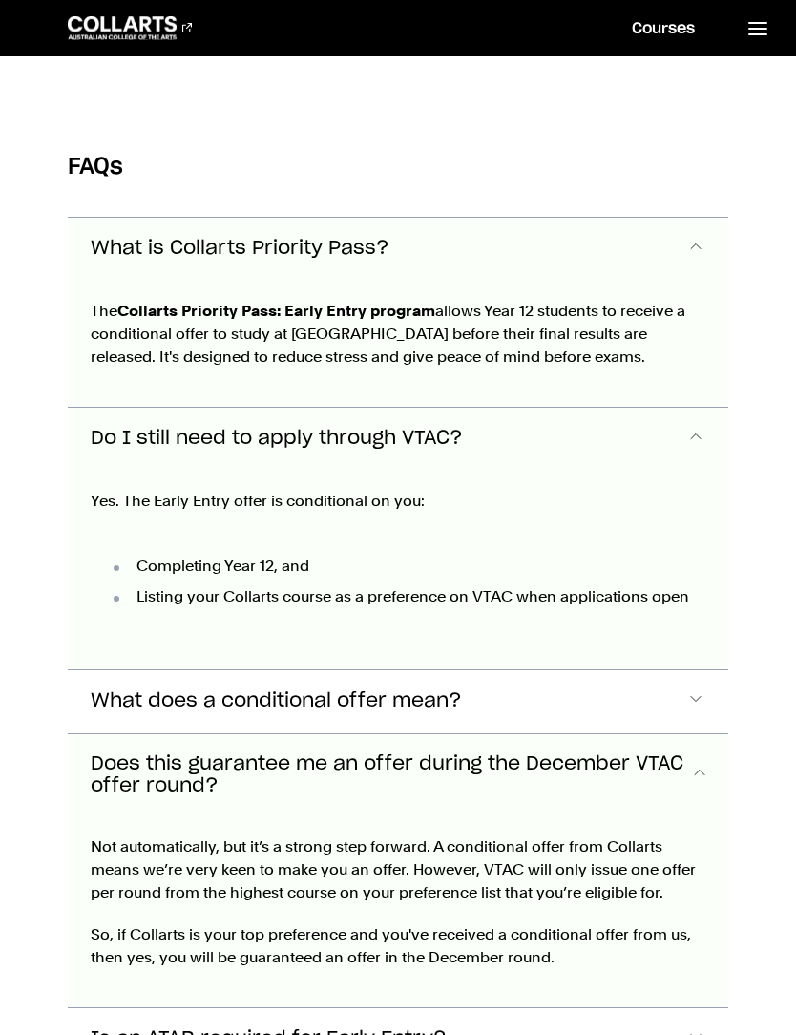
click at [702, 1028] on span "Accordion Section" at bounding box center [696, 1040] width 19 height 25
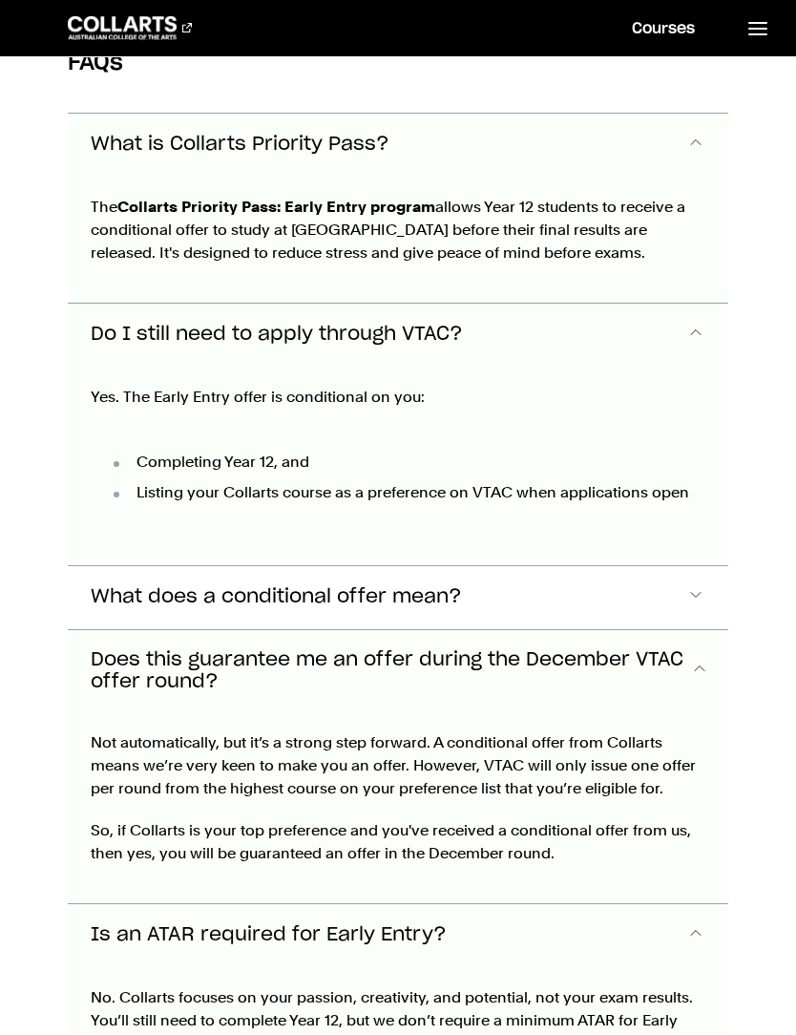
scroll to position [5981, 0]
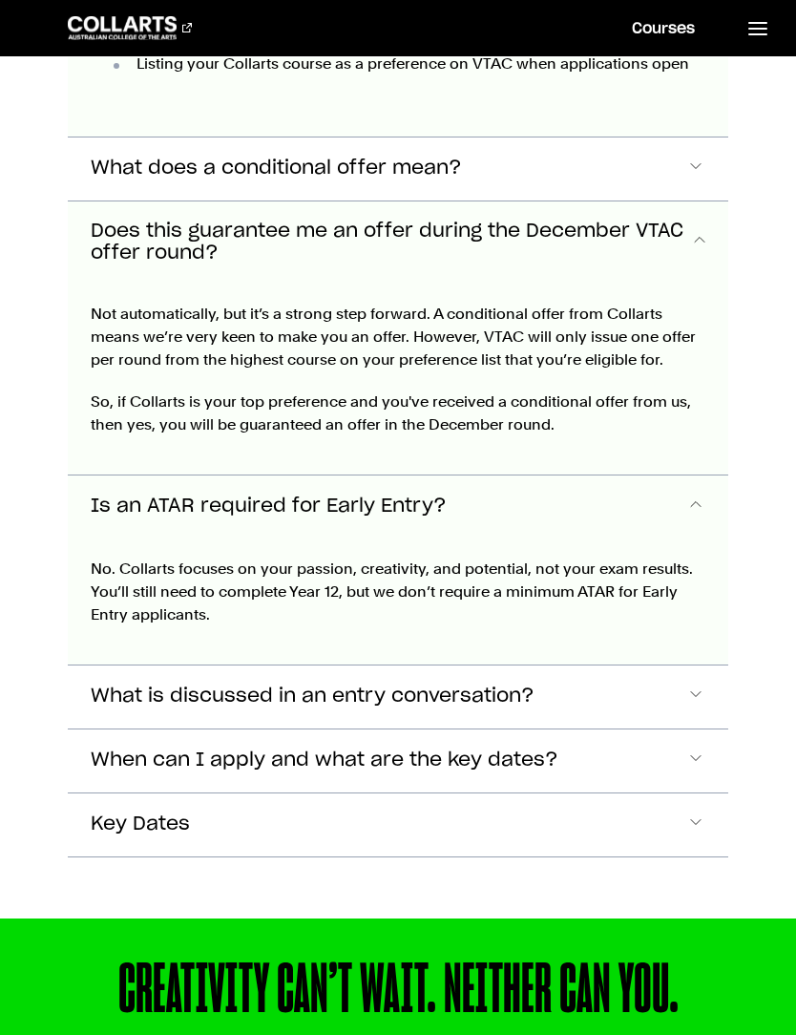
click at [697, 685] on span "Accordion Section" at bounding box center [696, 697] width 19 height 25
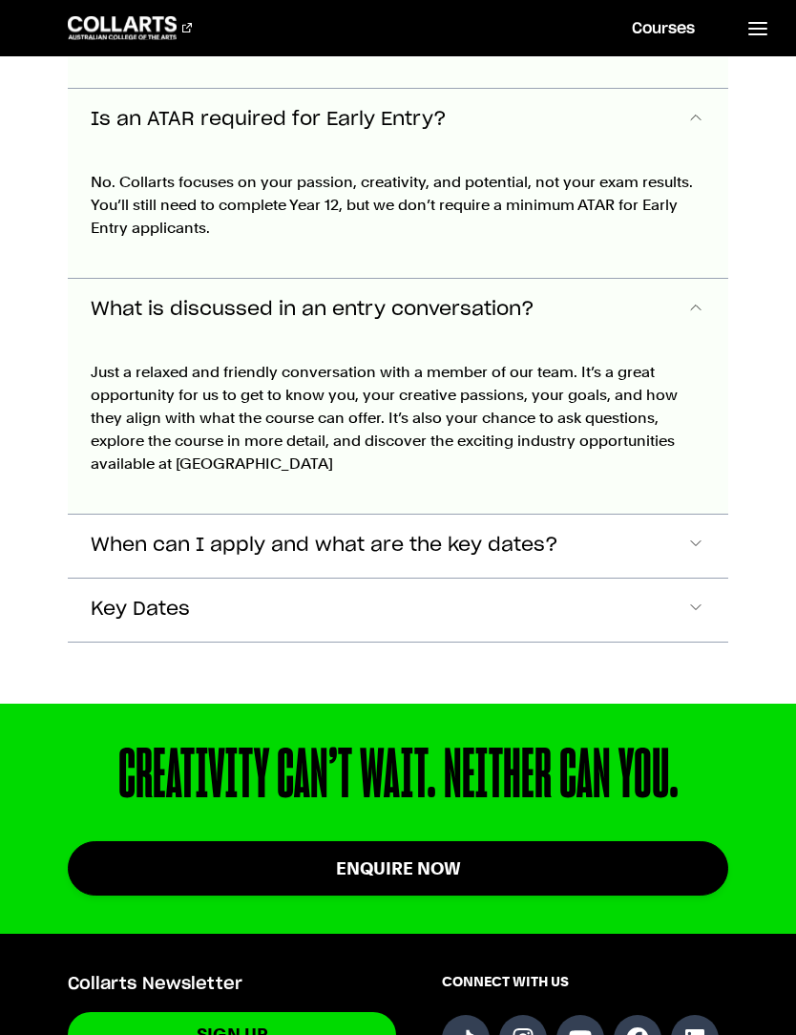
scroll to position [6832, 0]
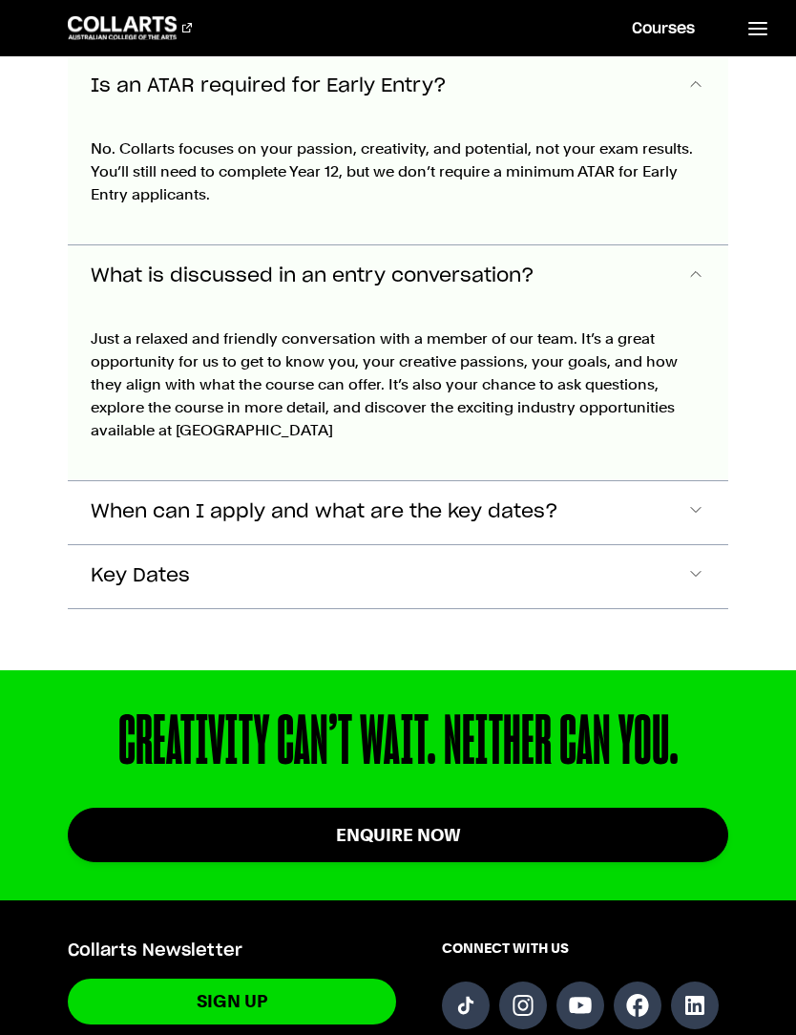
click at [701, 500] on span "Accordion Section" at bounding box center [696, 512] width 19 height 25
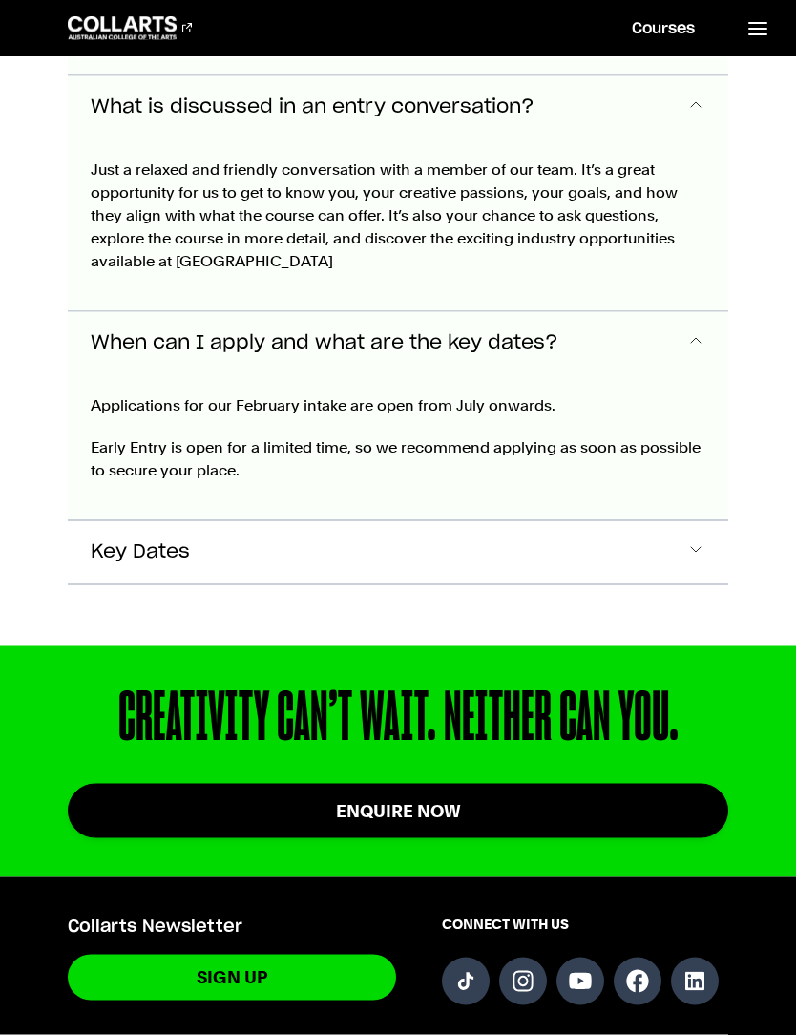
scroll to position [7068, 0]
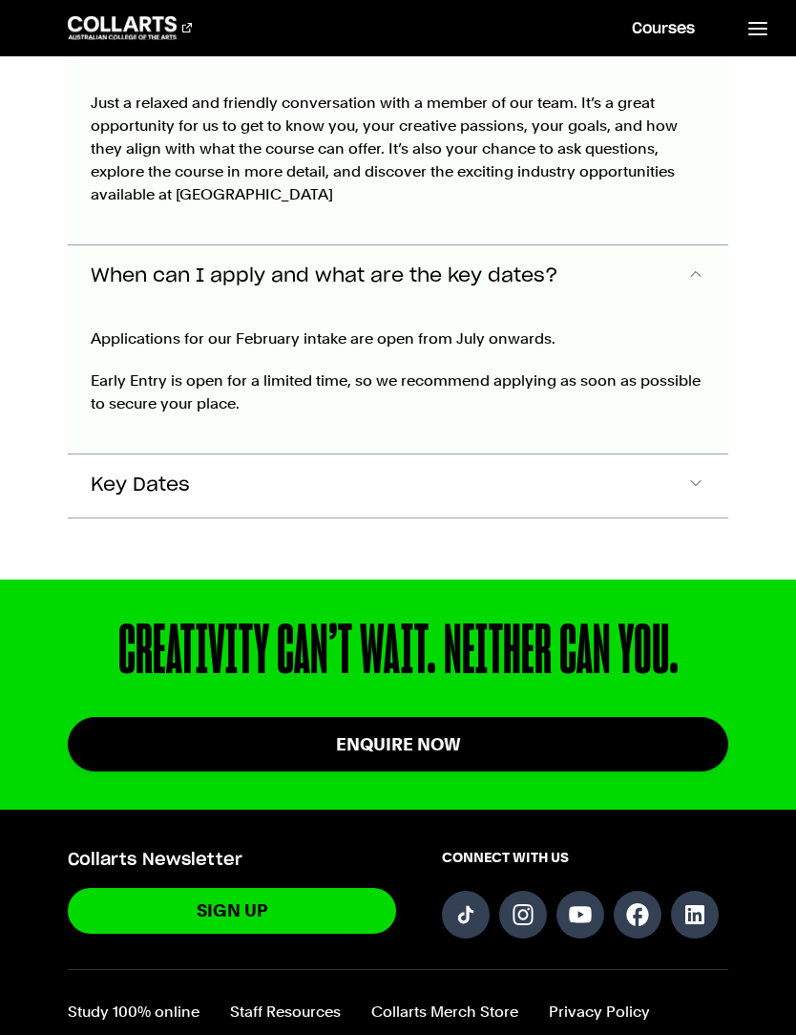
click at [699, 474] on span "Accordion Section" at bounding box center [696, 486] width 19 height 25
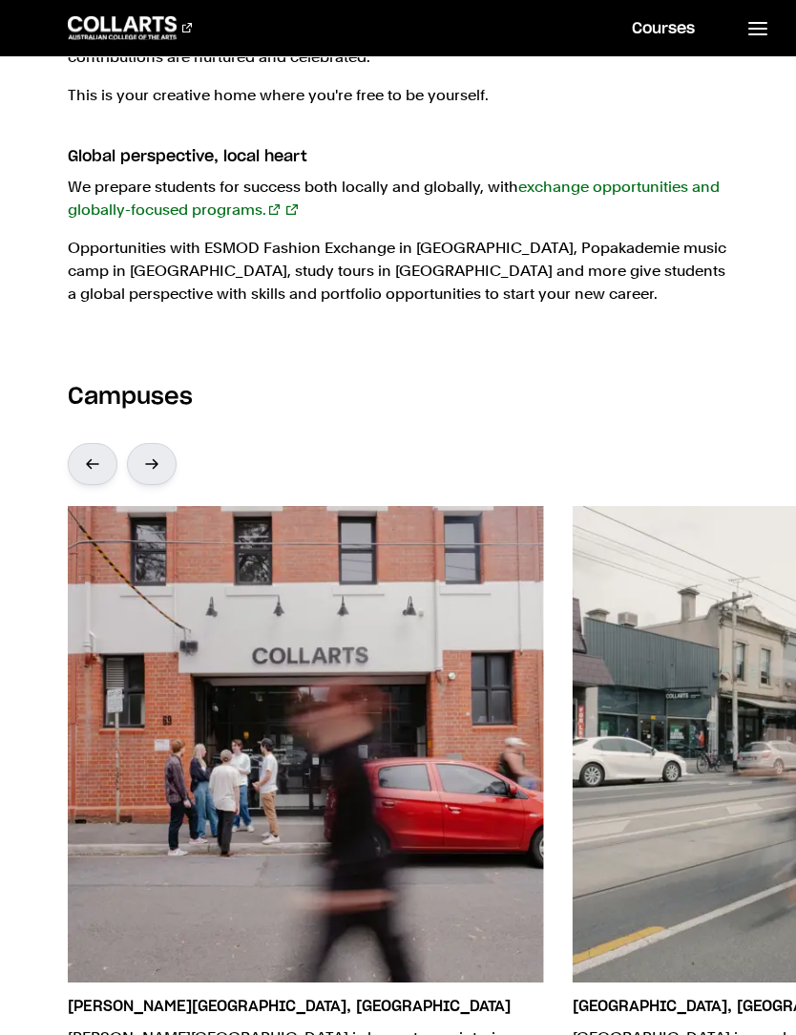
scroll to position [3197, 0]
